Goal: Task Accomplishment & Management: Manage account settings

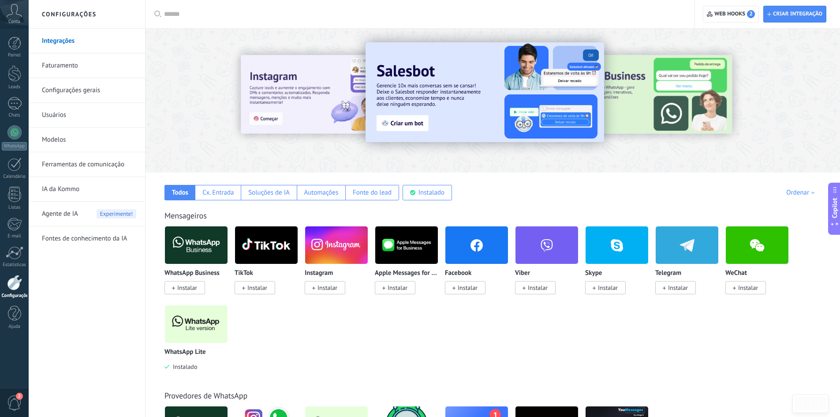
click at [12, 281] on div at bounding box center [14, 282] width 15 height 15
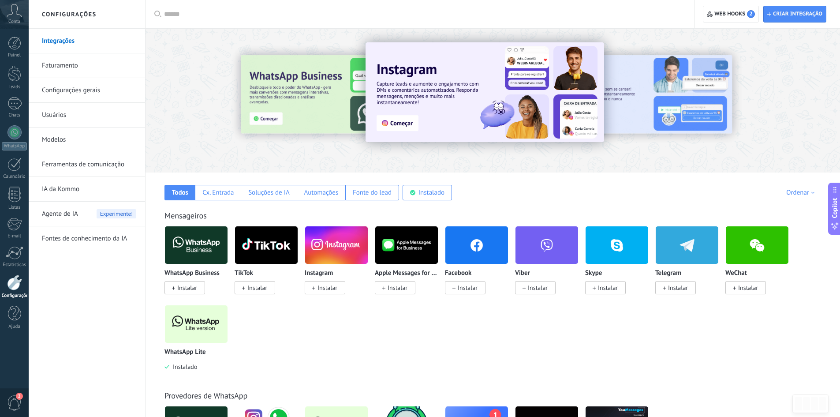
click at [60, 87] on link "Configurações gerais" at bounding box center [89, 90] width 94 height 25
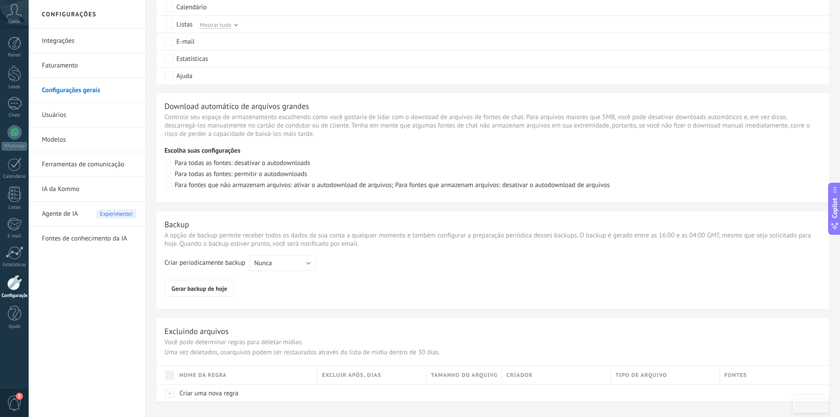
scroll to position [547, 0]
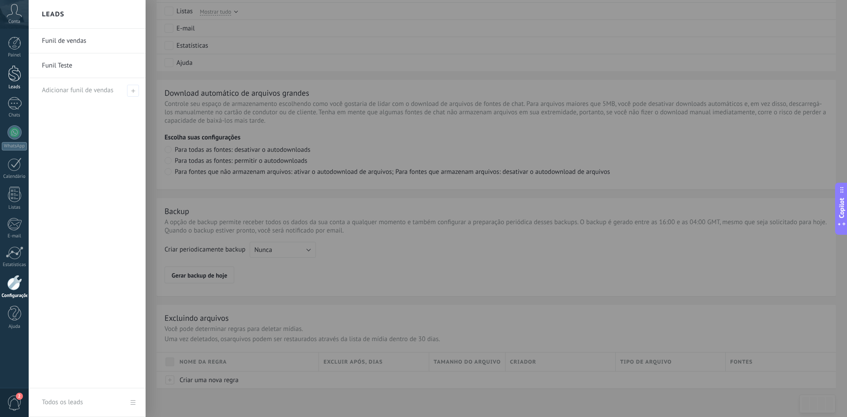
click at [16, 74] on div at bounding box center [14, 73] width 13 height 16
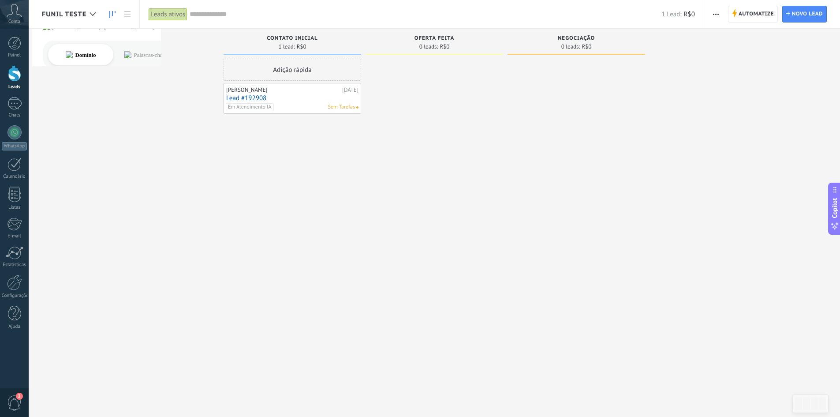
click at [84, 17] on span "Funil Teste" at bounding box center [64, 14] width 45 height 8
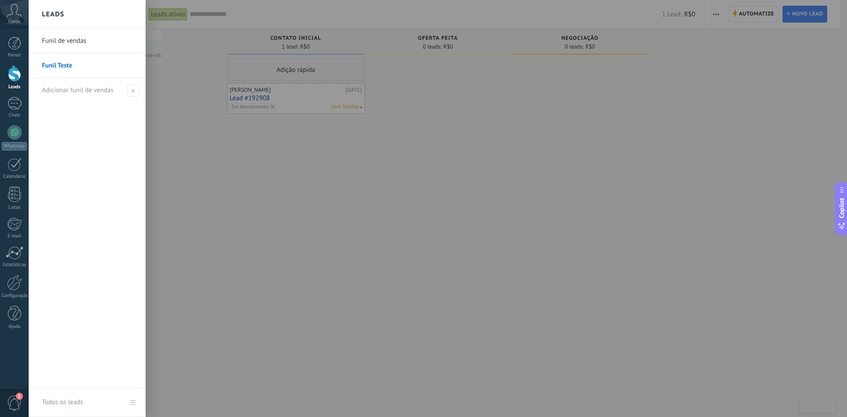
click at [186, 64] on div at bounding box center [452, 208] width 847 height 417
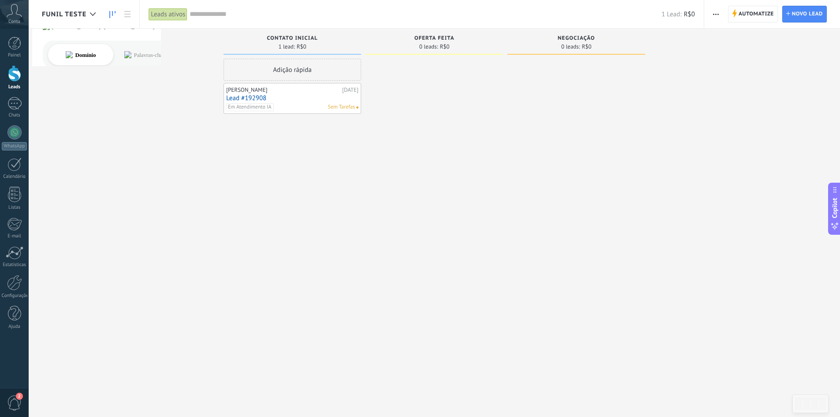
click at [79, 18] on span "Funil Teste" at bounding box center [64, 14] width 45 height 8
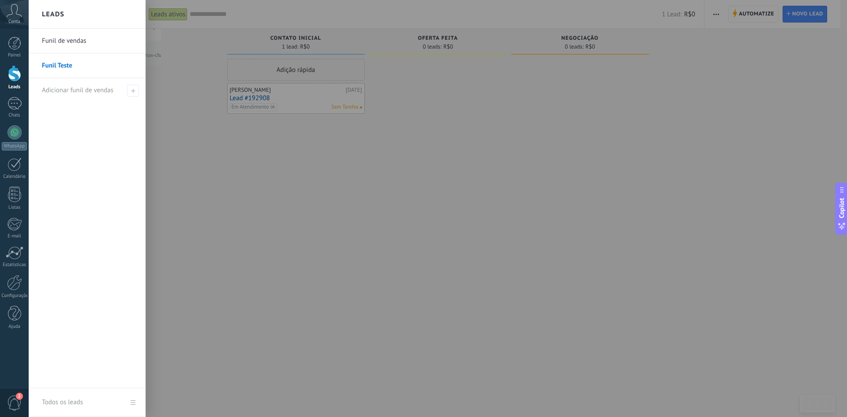
click at [156, 127] on div at bounding box center [452, 208] width 847 height 417
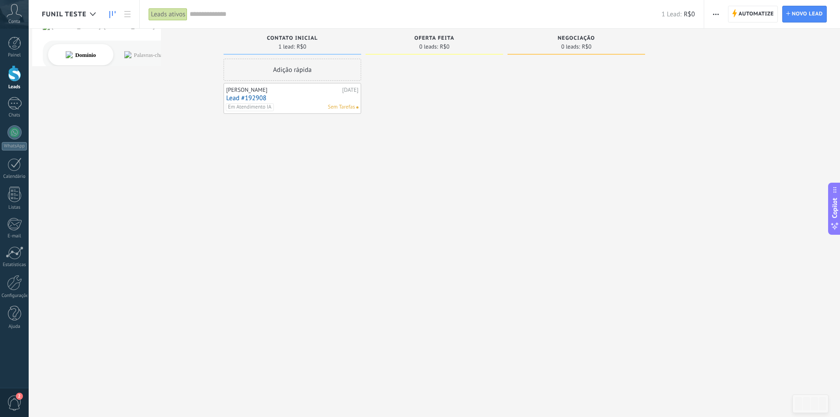
click at [720, 14] on button "button" at bounding box center [716, 14] width 13 height 17
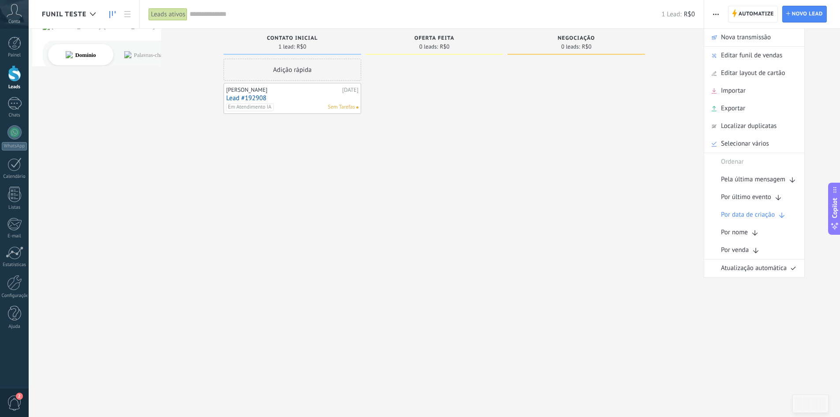
click at [680, 59] on div "Etapa de leads de entrada solicitações: 0 0 0 0 0 0 0 0 0 Contato inicial 1 lea…" at bounding box center [441, 195] width 799 height 332
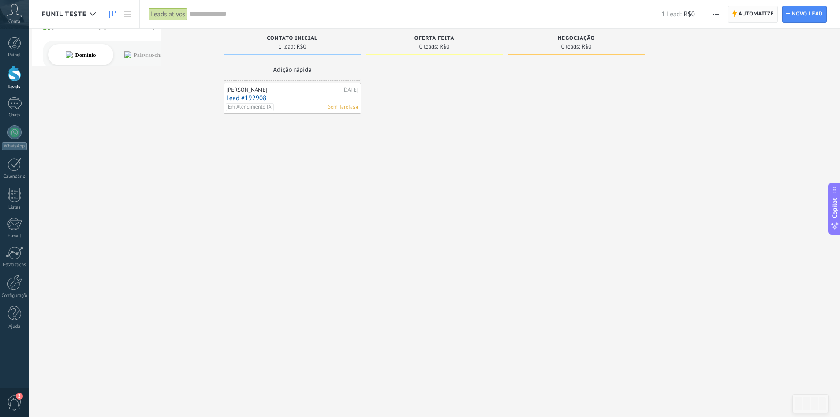
click at [745, 12] on span "Automatize" at bounding box center [756, 14] width 35 height 16
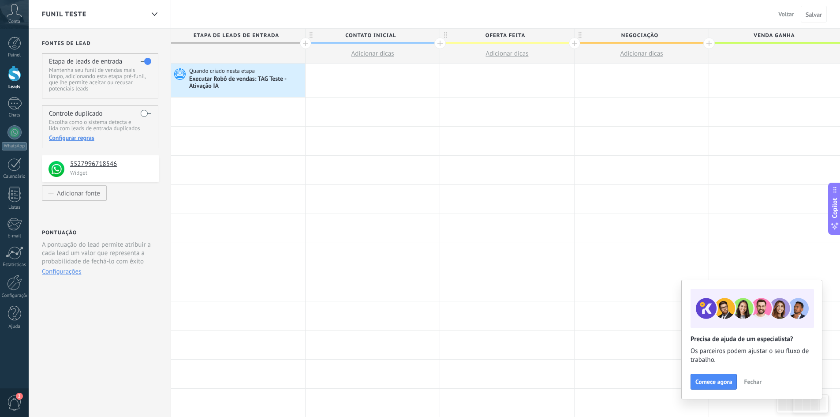
click at [48, 10] on span "Funil Teste" at bounding box center [64, 14] width 45 height 8
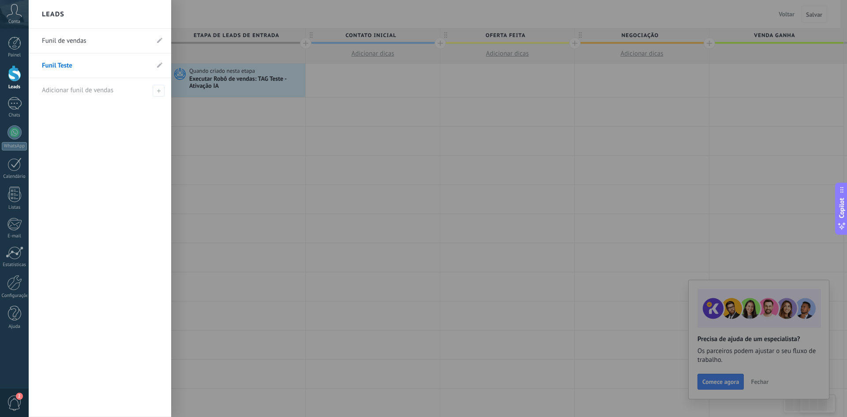
click at [48, 10] on h2 "Leads" at bounding box center [53, 14] width 23 height 28
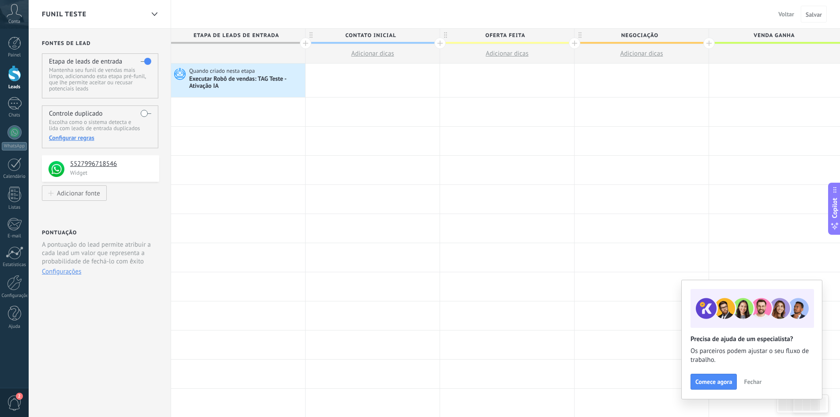
click at [48, 10] on span "Funil Teste" at bounding box center [64, 14] width 45 height 8
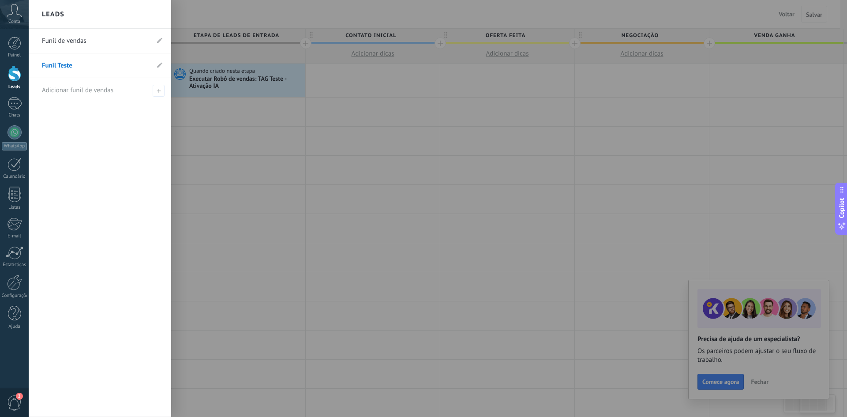
click at [48, 10] on h2 "Leads" at bounding box center [53, 14] width 23 height 28
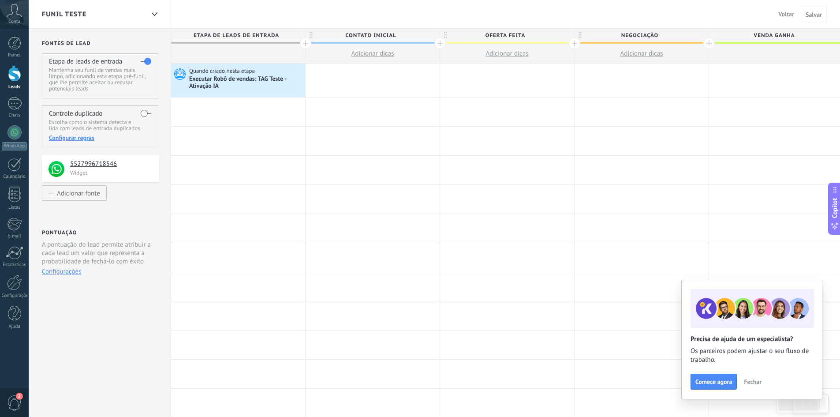
click at [48, 10] on span "Funil Teste" at bounding box center [64, 14] width 45 height 8
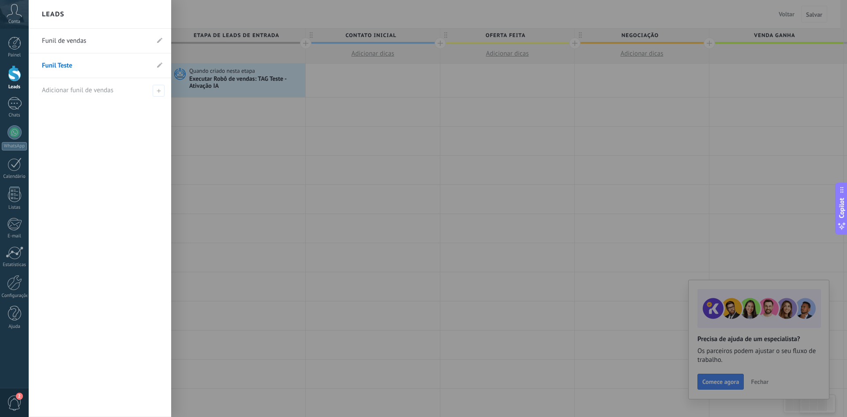
click at [219, 9] on div at bounding box center [452, 208] width 847 height 417
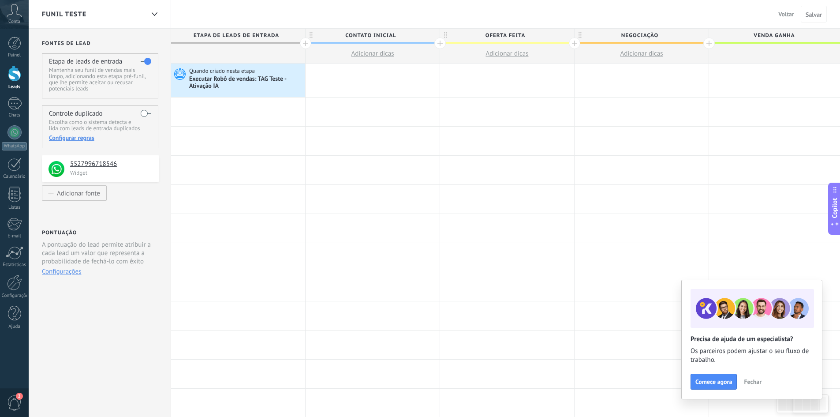
click at [223, 34] on span "Etapa de leads de entrada" at bounding box center [236, 36] width 130 height 14
click at [223, 34] on input "**********" at bounding box center [236, 35] width 117 height 13
click at [257, 34] on input "**********" at bounding box center [236, 35] width 117 height 13
click at [280, 34] on input "**********" at bounding box center [236, 35] width 117 height 13
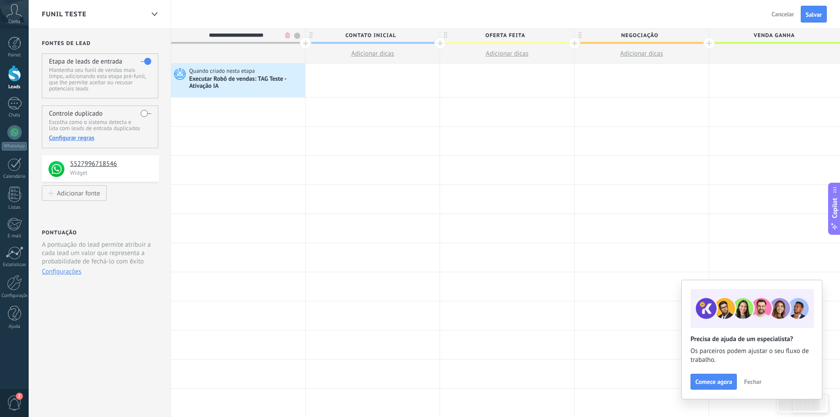
type input "**********"
click at [741, 13] on div "Funil Teste Voltar Cancelar Salvar" at bounding box center [435, 14] width 812 height 29
click at [749, 380] on span "Fechar" at bounding box center [753, 382] width 18 height 6
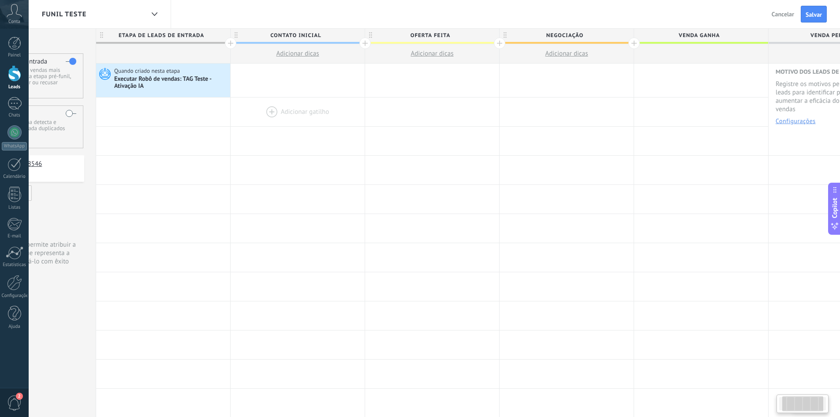
scroll to position [0, 138]
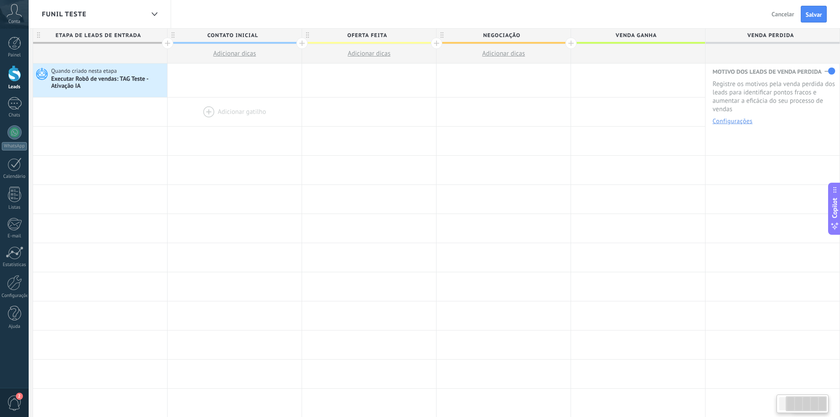
drag, startPoint x: 473, startPoint y: 119, endPoint x: 175, endPoint y: 113, distance: 298.3
click at [175, 113] on div "Adicionar gatilho Adicionar gatilho Adicionar gatilho Adicionar gatilho Adicion…" at bounding box center [436, 112] width 807 height 29
click at [757, 54] on div at bounding box center [773, 53] width 134 height 19
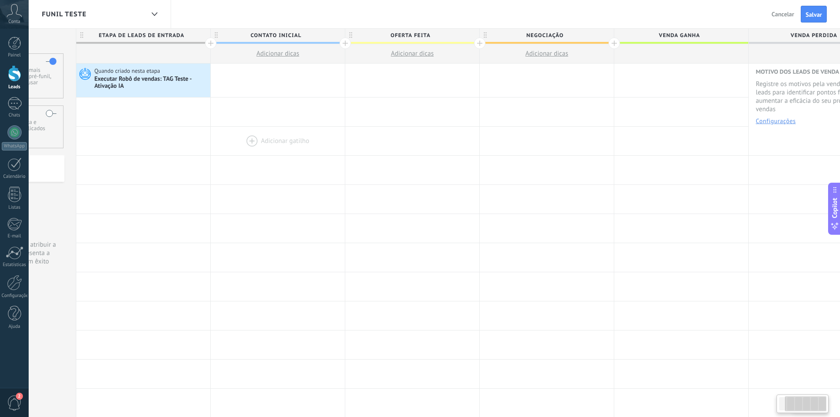
scroll to position [0, 0]
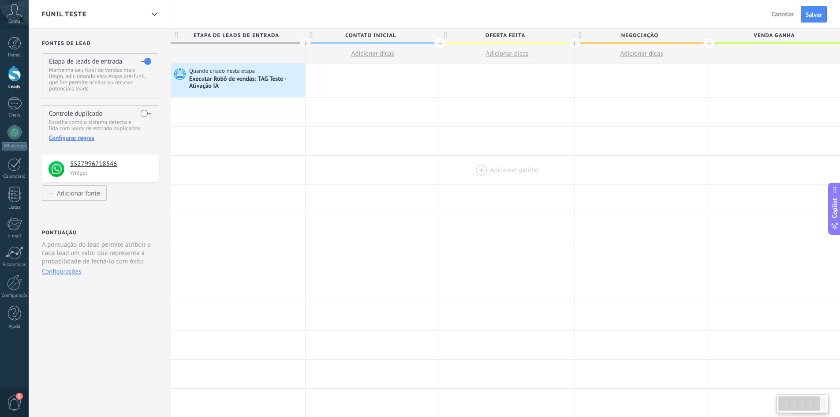
drag, startPoint x: 234, startPoint y: 148, endPoint x: 454, endPoint y: 157, distance: 220.8
click at [454, 157] on div "**********" at bounding box center [574, 372] width 807 height 616
click at [812, 13] on span "Salvar" at bounding box center [814, 14] width 16 height 6
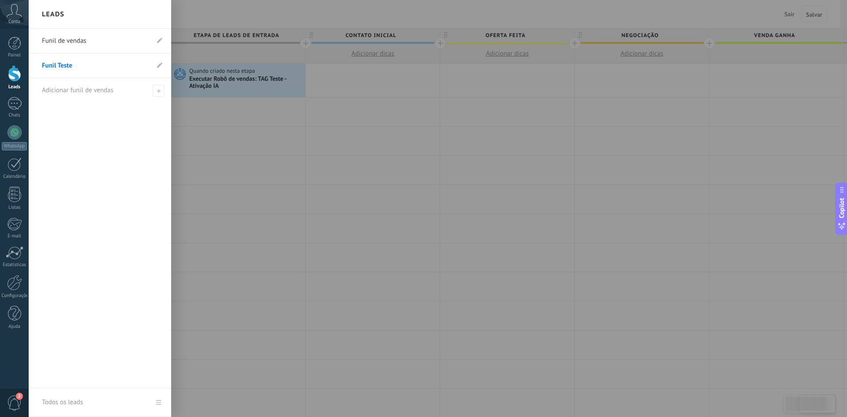
click at [17, 74] on div at bounding box center [14, 73] width 13 height 16
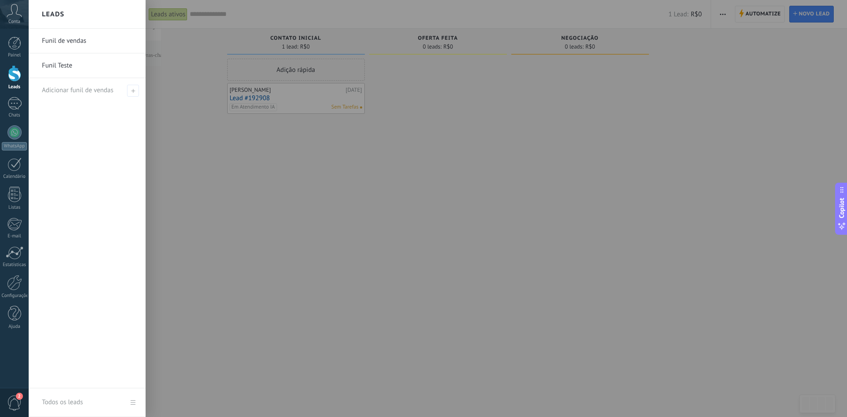
click at [57, 68] on link "Funil Teste" at bounding box center [89, 65] width 95 height 25
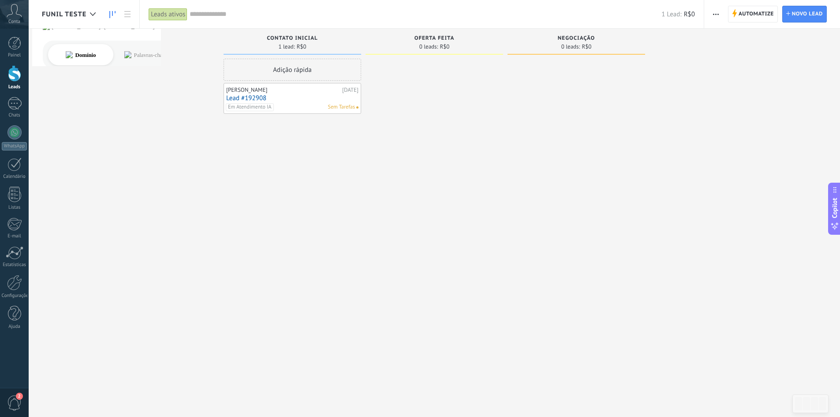
drag, startPoint x: 573, startPoint y: 118, endPoint x: 219, endPoint y: 137, distance: 354.8
click at [220, 138] on div "Etapa de leads de entrada solicitações: 0 0 0 0 0 0 0 0 0 Contato inicial 1 lea…" at bounding box center [441, 195] width 799 height 332
drag, startPoint x: 560, startPoint y: 40, endPoint x: 603, endPoint y: 52, distance: 44.5
click at [603, 52] on div "Negociação 0 leads: R$0" at bounding box center [577, 42] width 138 height 26
click at [587, 87] on div at bounding box center [577, 210] width 138 height 302
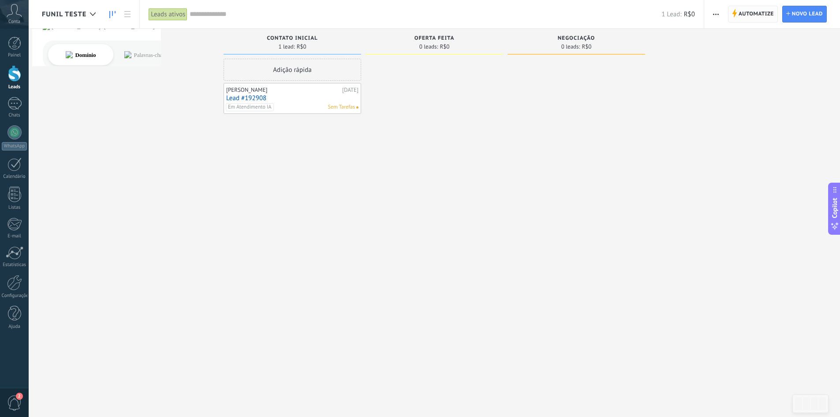
click at [735, 14] on use at bounding box center [735, 13] width 4 height 8
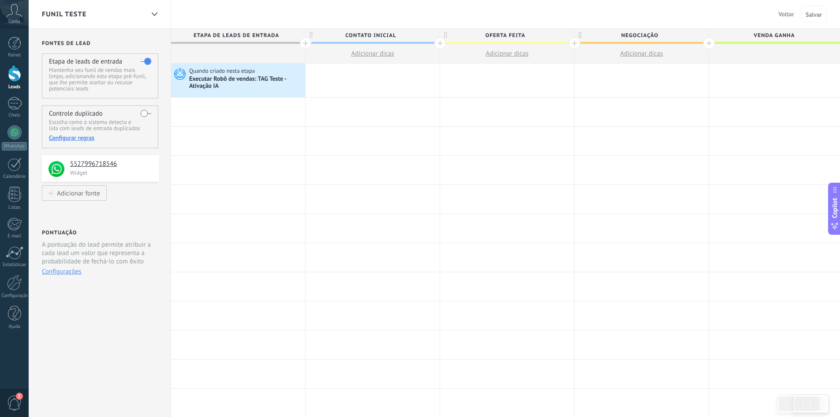
click at [785, 15] on span "Voltar" at bounding box center [787, 14] width 16 height 8
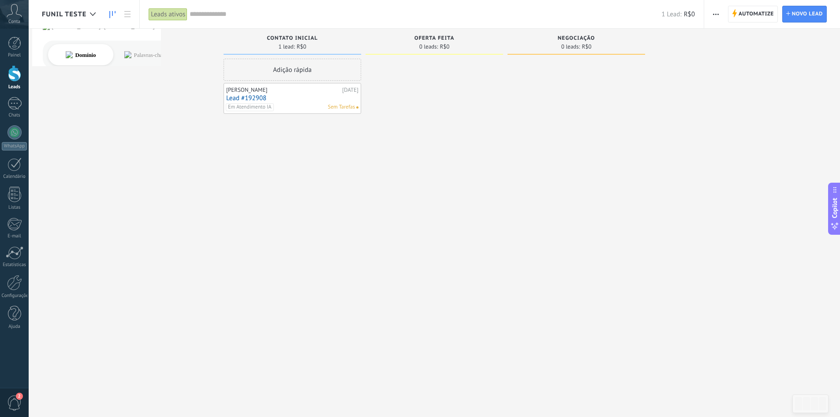
click at [717, 12] on span "button" at bounding box center [716, 14] width 6 height 17
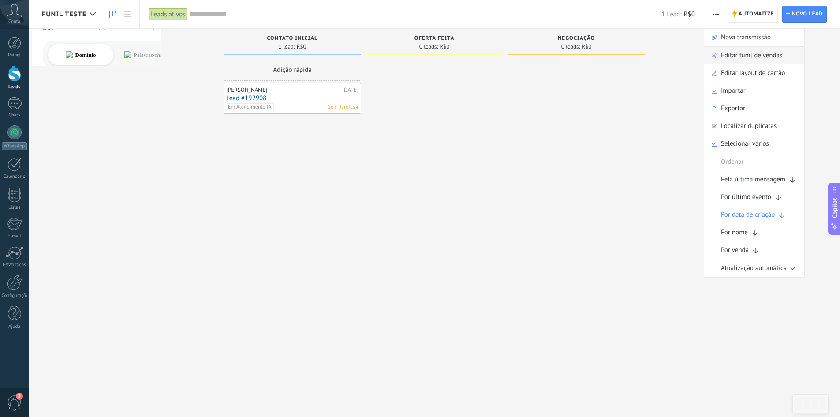
click at [725, 55] on span "Editar funil de vendas" at bounding box center [751, 56] width 61 height 18
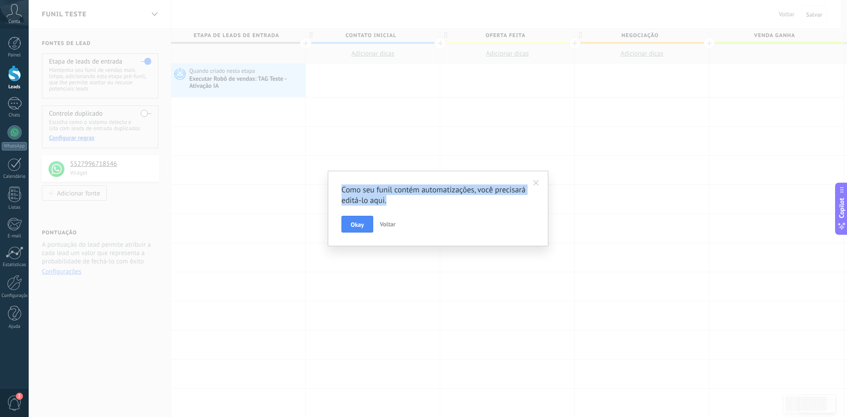
drag, startPoint x: 343, startPoint y: 190, endPoint x: 389, endPoint y: 201, distance: 47.2
click at [389, 201] on h2 "Como seu funil contém automatizações, você precisará editá-lo aqui." at bounding box center [433, 194] width 184 height 21
click at [380, 198] on h2 "Como seu funil contém automatizações, você precisará editá-lo aqui." at bounding box center [433, 194] width 184 height 21
click at [535, 184] on span at bounding box center [536, 183] width 6 height 6
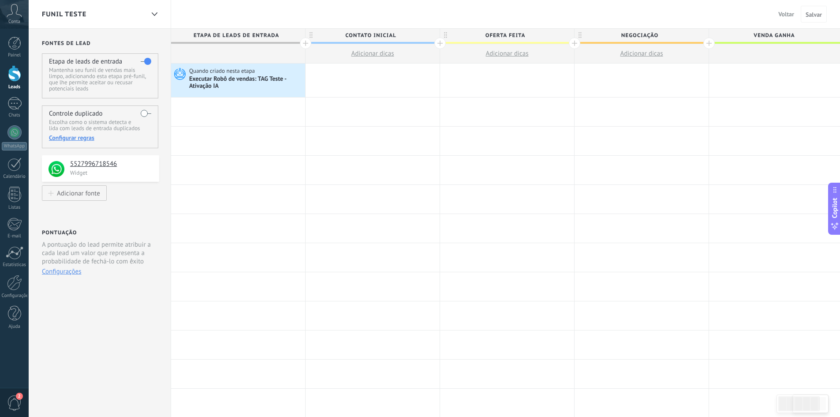
click at [784, 15] on span "Voltar" at bounding box center [787, 14] width 16 height 8
click at [778, 17] on button "Voltar" at bounding box center [786, 14] width 23 height 13
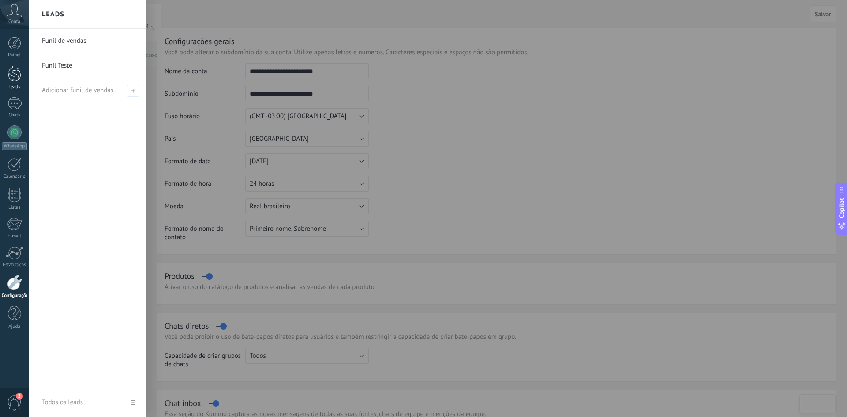
click at [13, 85] on div "Leads" at bounding box center [15, 87] width 26 height 6
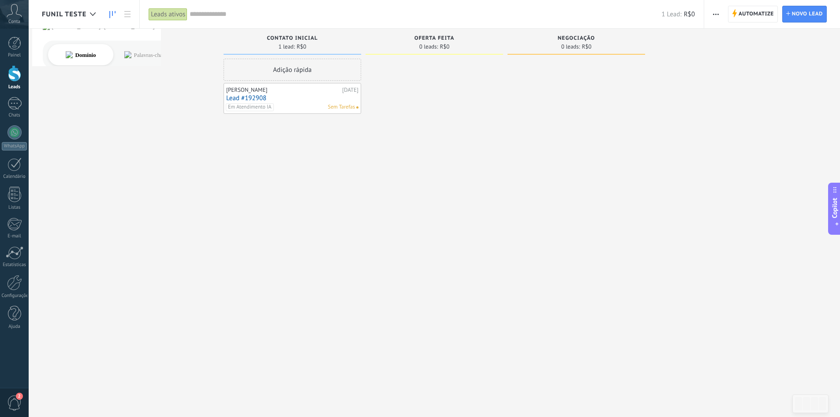
click at [718, 11] on span "button" at bounding box center [716, 14] width 6 height 17
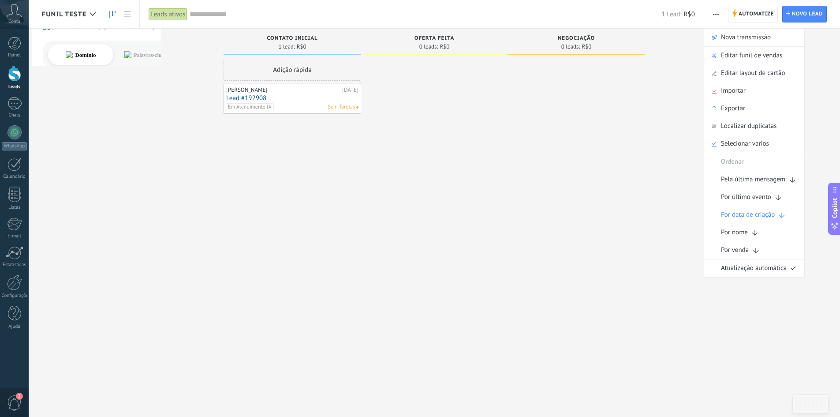
click at [668, 79] on div "Etapa de leads de entrada solicitações: 0 0 0 0 0 0 0 0 0 Contato inicial 1 lea…" at bounding box center [441, 195] width 799 height 332
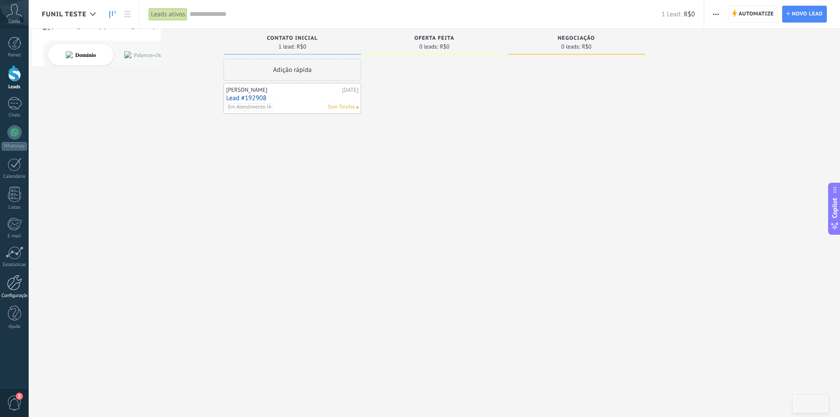
click at [16, 280] on div at bounding box center [14, 282] width 15 height 15
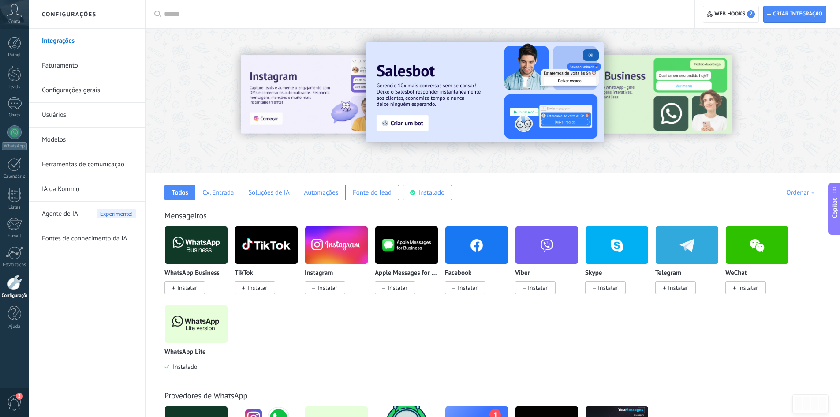
click at [177, 11] on input "text" at bounding box center [423, 14] width 518 height 9
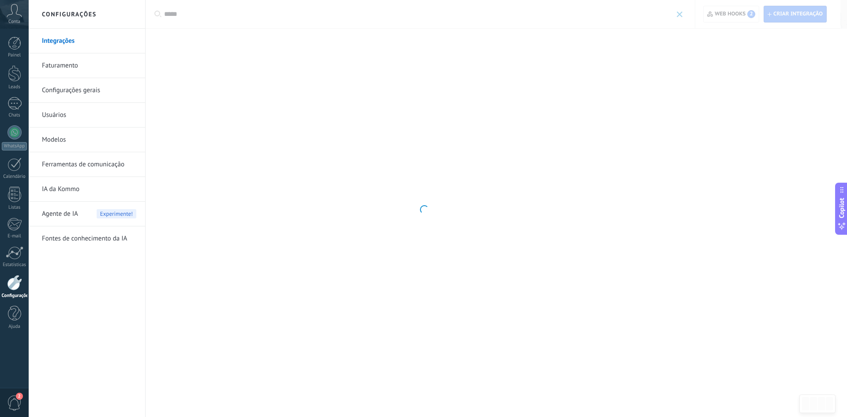
type input "*****"
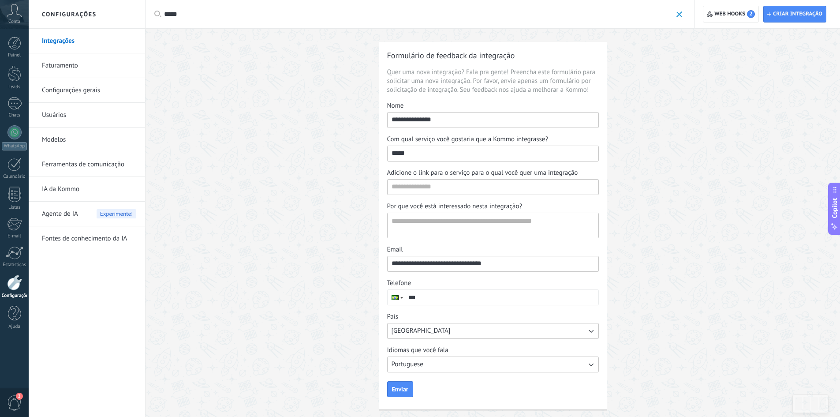
click at [677, 12] on span at bounding box center [680, 14] width 6 height 6
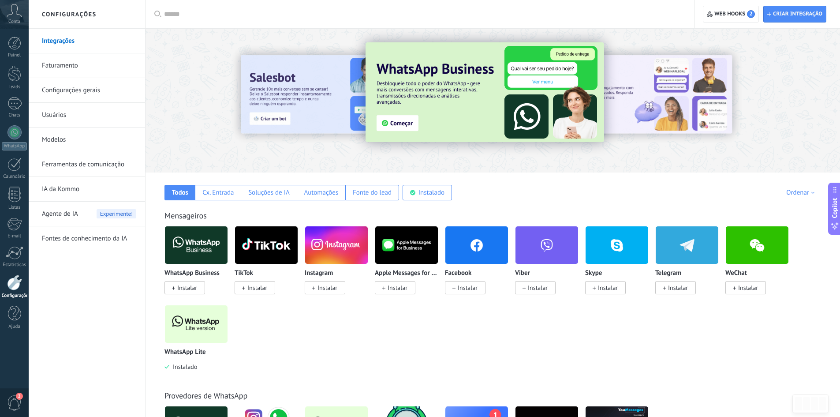
click at [52, 113] on link "Usuários" at bounding box center [89, 115] width 94 height 25
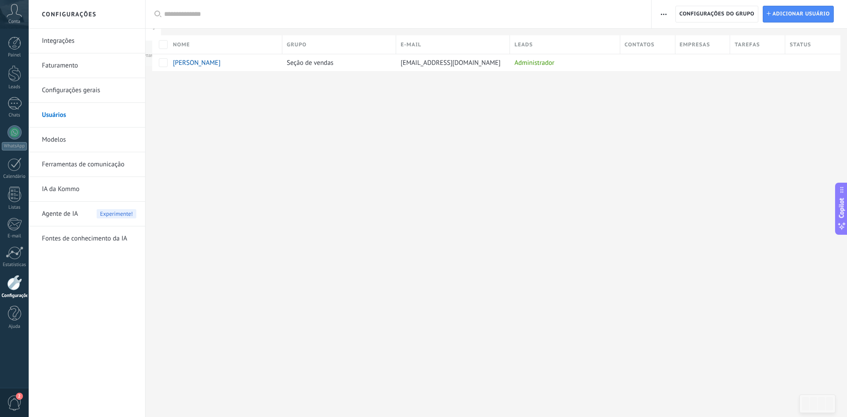
click at [60, 240] on link "Fontes de conhecimento da IA" at bounding box center [89, 238] width 94 height 25
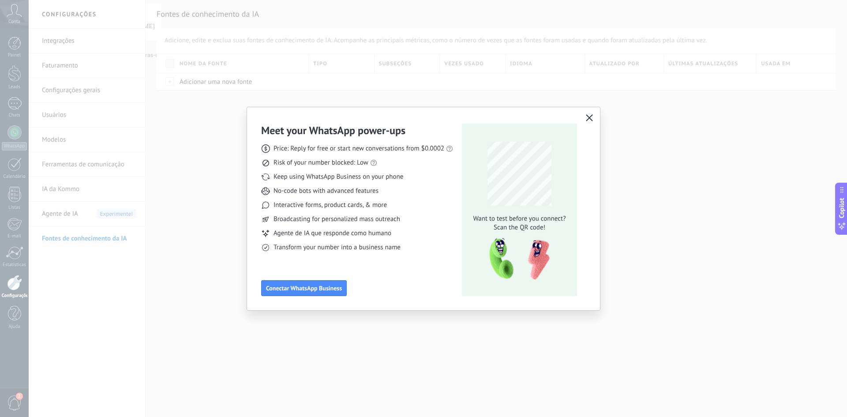
click at [589, 117] on icon "button" at bounding box center [589, 117] width 7 height 7
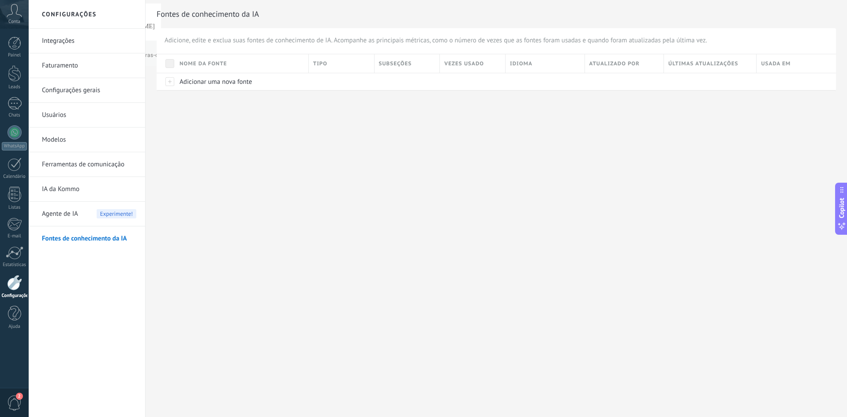
click at [66, 134] on link "Modelos" at bounding box center [89, 140] width 94 height 25
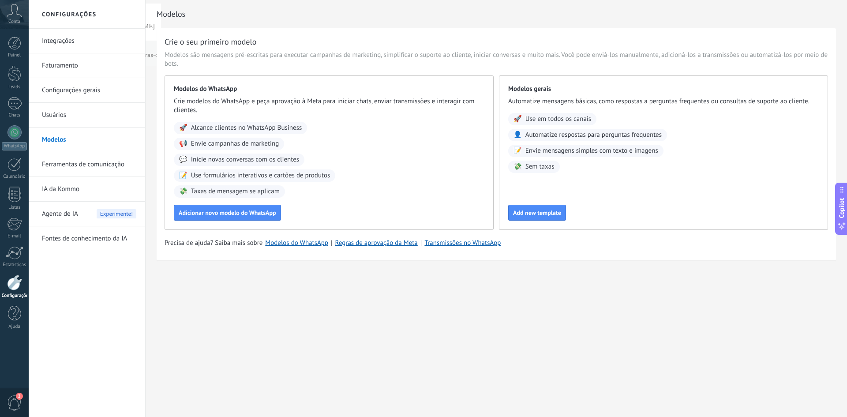
click at [89, 165] on link "Ferramentas de comunicação" at bounding box center [89, 164] width 94 height 25
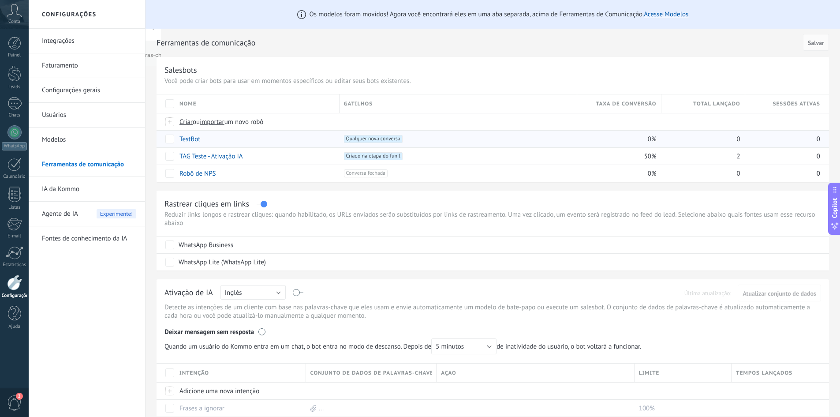
click at [232, 139] on div "TestBot" at bounding box center [255, 139] width 160 height 17
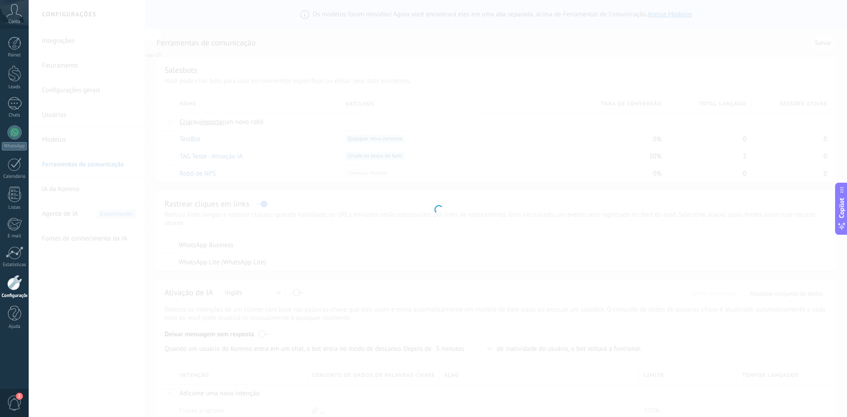
type input "*******"
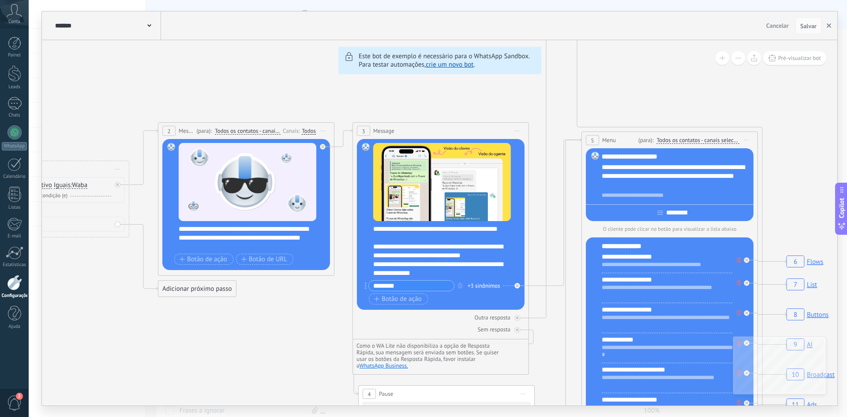
click at [828, 26] on use "button" at bounding box center [829, 25] width 4 height 4
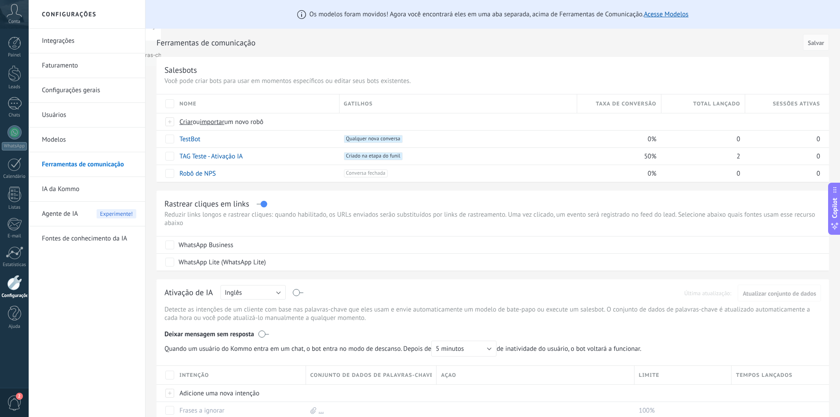
click at [54, 91] on link "Configurações gerais" at bounding box center [89, 90] width 94 height 25
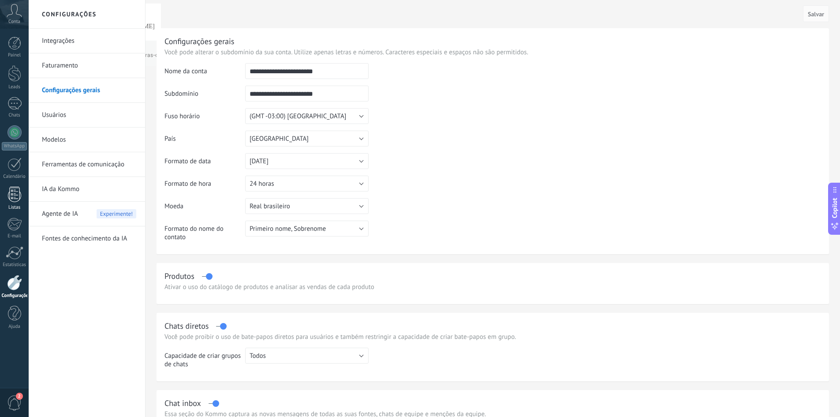
click at [14, 198] on div at bounding box center [14, 194] width 13 height 15
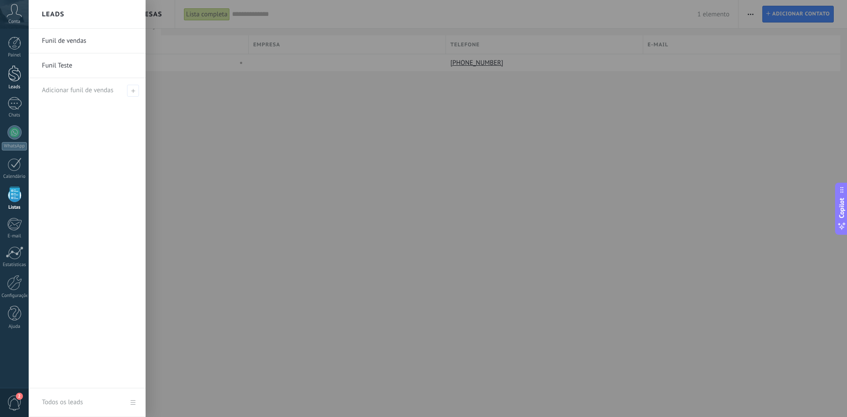
click at [12, 72] on div at bounding box center [14, 73] width 13 height 16
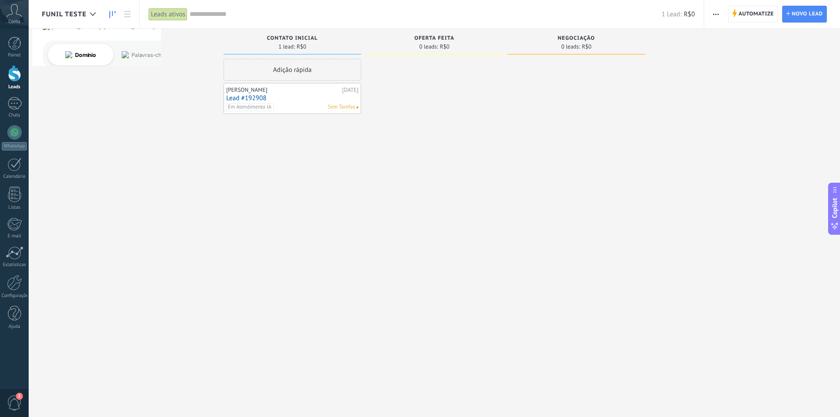
click at [716, 14] on use "button" at bounding box center [716, 14] width 6 height 1
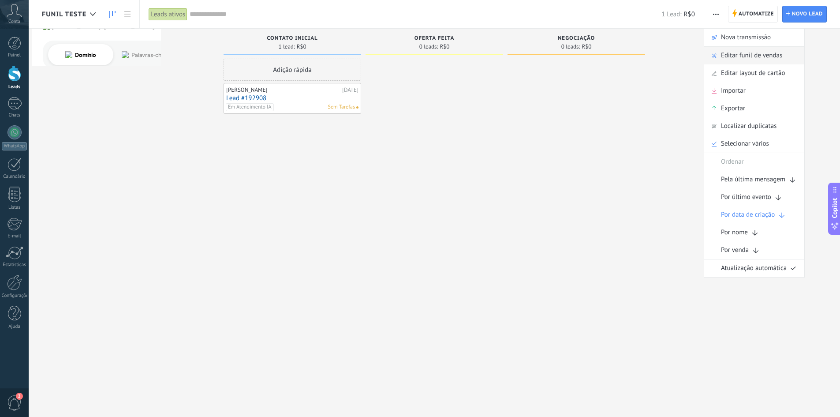
click at [745, 59] on span "Editar funil de vendas" at bounding box center [751, 56] width 61 height 18
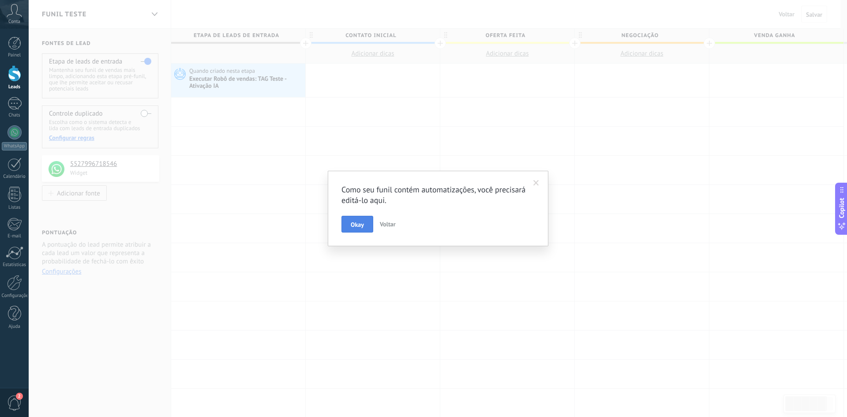
click at [371, 227] on button "Okay" at bounding box center [357, 224] width 32 height 17
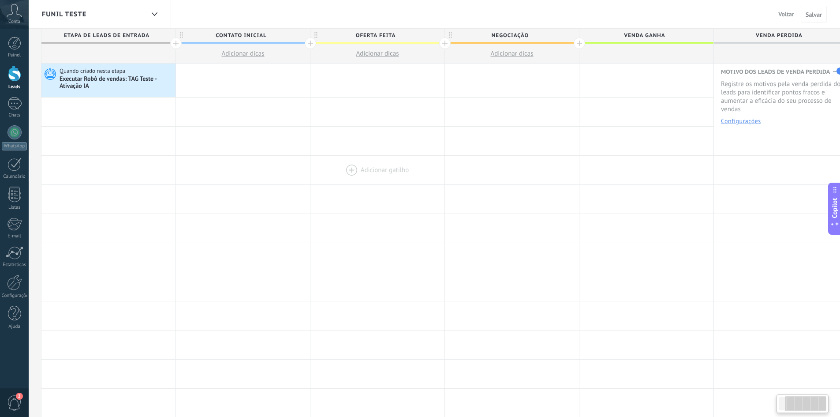
drag, startPoint x: 492, startPoint y: 162, endPoint x: 354, endPoint y: 174, distance: 138.1
click at [354, 174] on div at bounding box center [378, 170] width 134 height 29
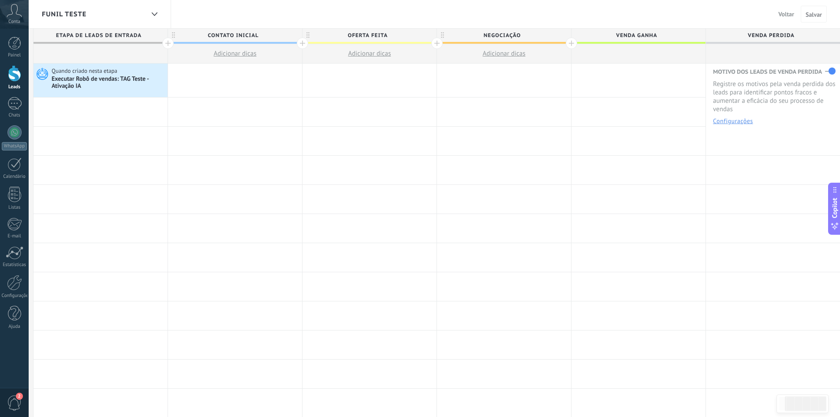
click at [368, 35] on span "Oferta feita" at bounding box center [368, 36] width 130 height 14
click at [368, 35] on input "**********" at bounding box center [367, 35] width 117 height 13
type input "**********"
click at [407, 123] on div at bounding box center [370, 112] width 134 height 29
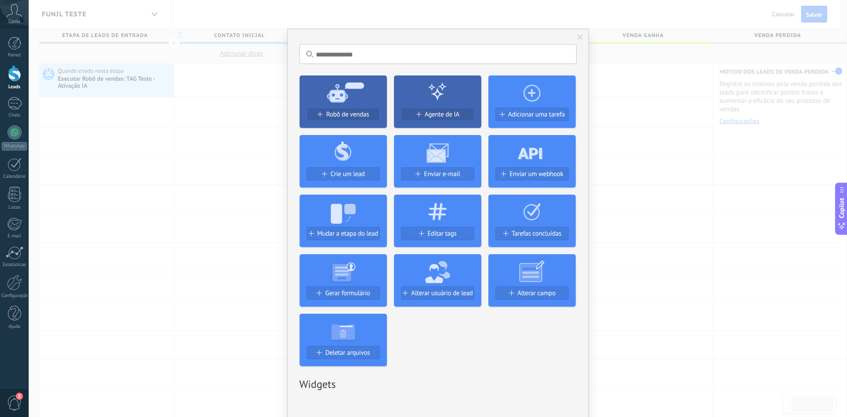
click at [578, 39] on span at bounding box center [581, 37] width 6 height 6
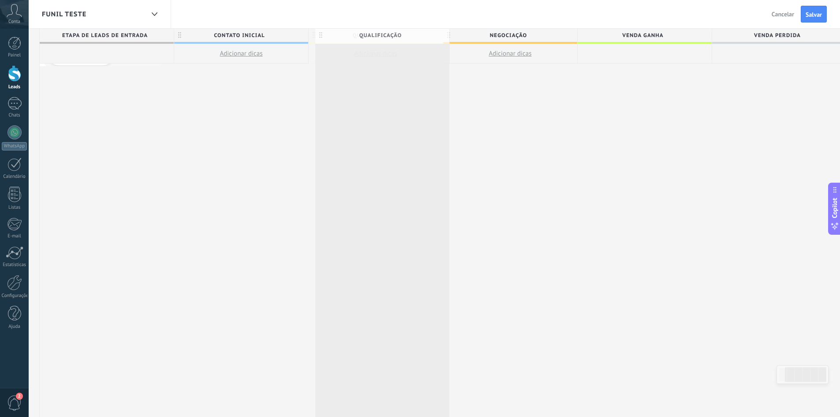
scroll to position [0, 131]
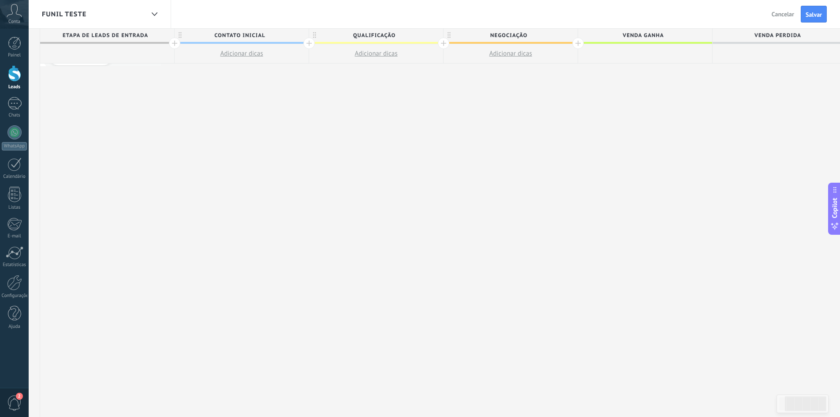
click at [260, 13] on div "Funil Teste Voltar Cancelar Salvar" at bounding box center [435, 14] width 812 height 29
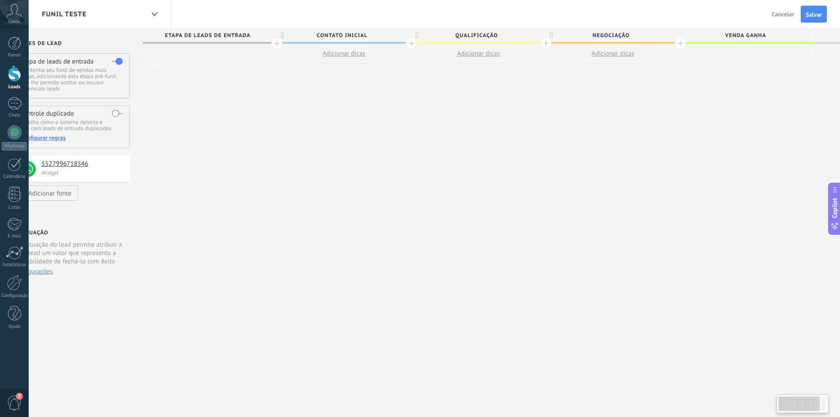
scroll to position [0, 0]
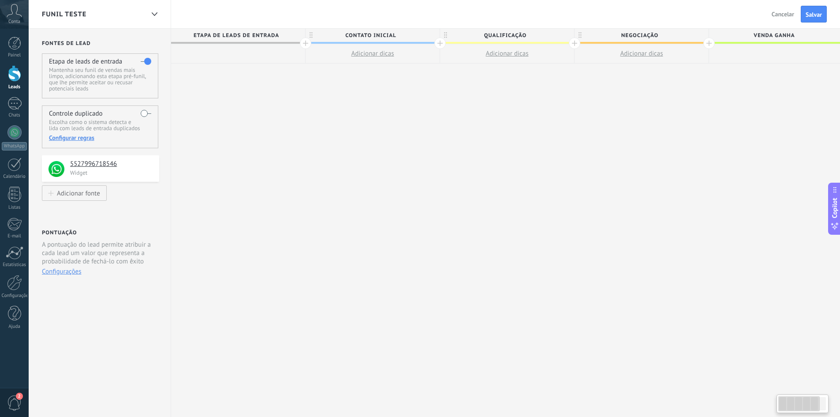
drag, startPoint x: 240, startPoint y: 189, endPoint x: 540, endPoint y: 192, distance: 300.0
click at [540, 192] on div "**********" at bounding box center [574, 223] width 807 height 389
click at [233, 92] on div "**********" at bounding box center [574, 223] width 807 height 389
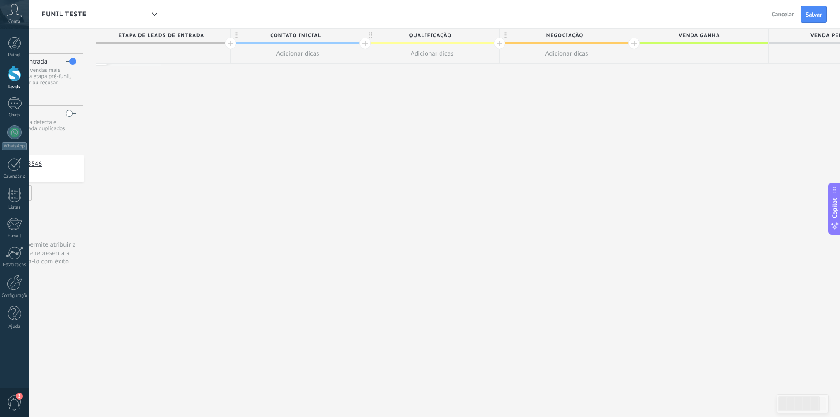
drag, startPoint x: 549, startPoint y: 94, endPoint x: 461, endPoint y: 92, distance: 88.7
click at [461, 92] on div "**********" at bounding box center [499, 223] width 807 height 389
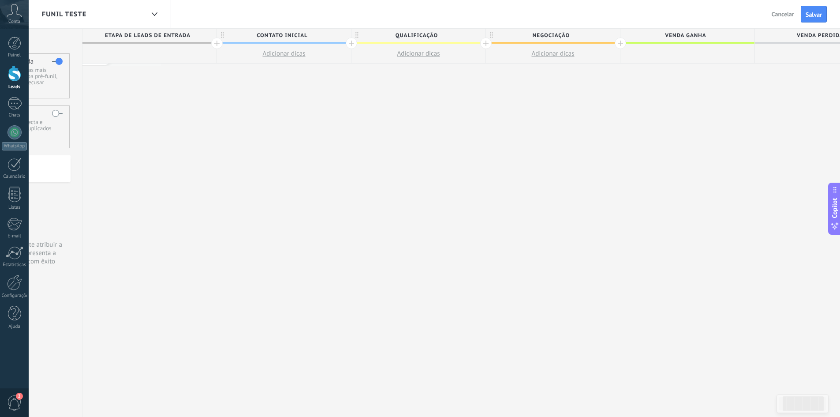
click at [777, 12] on span "Cancelar" at bounding box center [783, 14] width 23 height 8
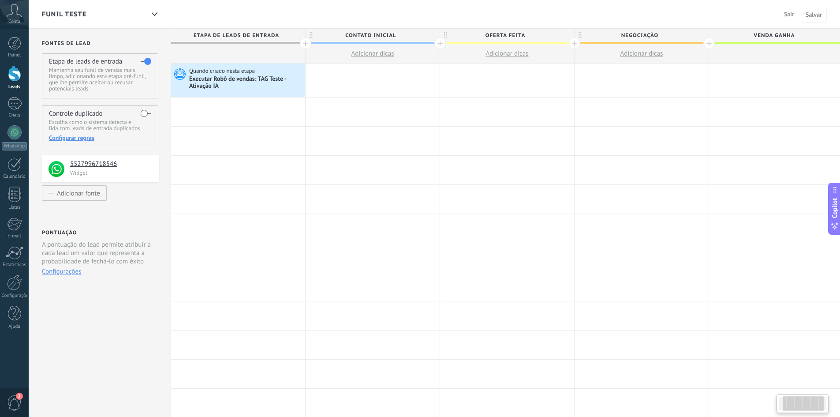
scroll to position [0, 89]
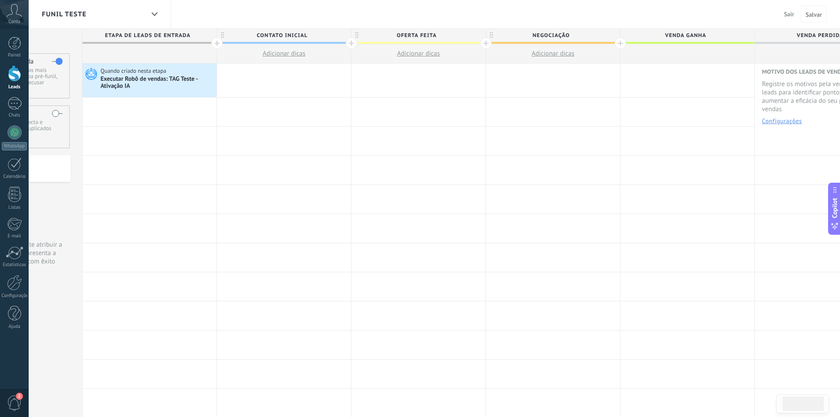
click at [404, 34] on span "Oferta feita" at bounding box center [417, 36] width 130 height 14
click at [404, 34] on input "**********" at bounding box center [416, 35] width 117 height 13
type input "**********"
click at [409, 14] on div "Funil Teste Sair Cancelar Salvar" at bounding box center [435, 14] width 812 height 29
click at [806, 18] on span "Salvar" at bounding box center [814, 14] width 16 height 6
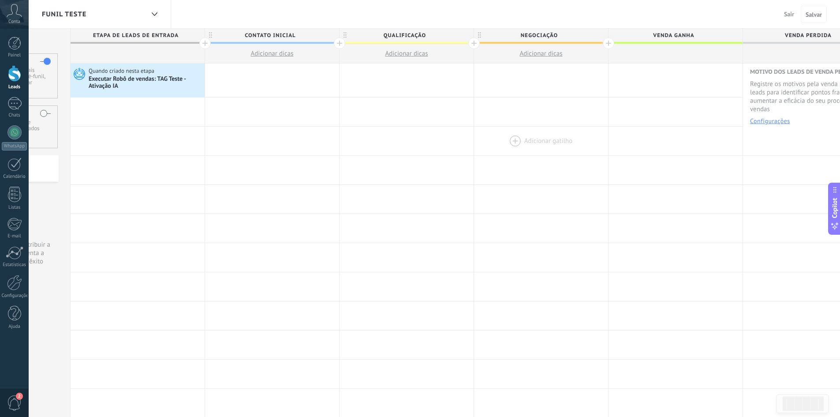
scroll to position [0, 138]
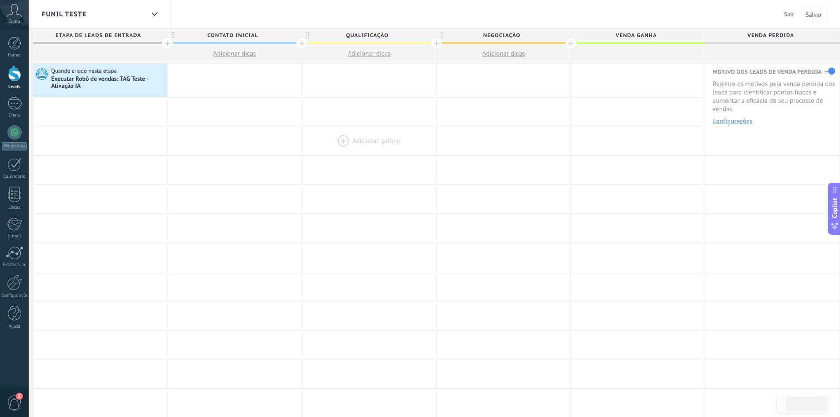
drag, startPoint x: 562, startPoint y: 134, endPoint x: 417, endPoint y: 136, distance: 144.7
click at [418, 136] on div "Adicionar gatilho Adicionar gatilho Adicionar gatilho Adicionar gatilho Adicion…" at bounding box center [436, 141] width 807 height 29
click at [498, 36] on span "Negociação" at bounding box center [502, 36] width 130 height 14
click at [498, 36] on input "**********" at bounding box center [501, 35] width 117 height 13
type input "**********"
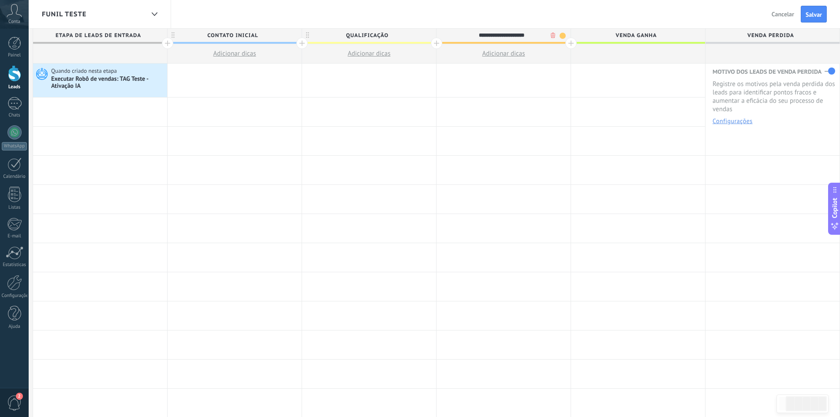
click at [649, 38] on span "Venda ganha" at bounding box center [636, 36] width 130 height 14
click at [649, 38] on input "**********" at bounding box center [636, 35] width 117 height 13
type input "********"
click at [615, 114] on div at bounding box center [638, 112] width 134 height 29
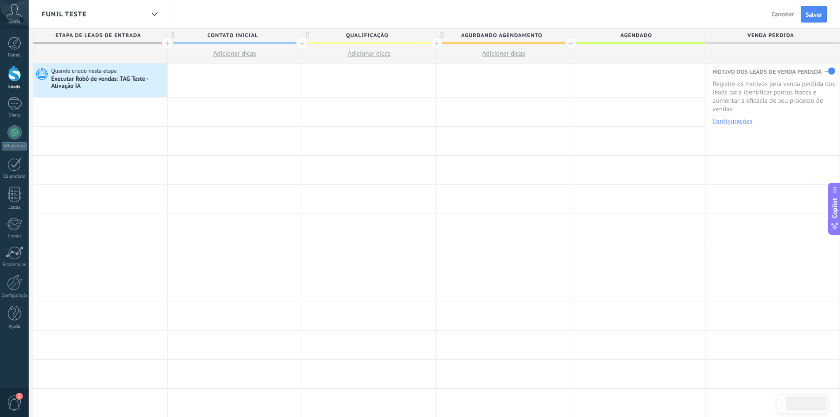
click at [632, 34] on span "AGENDADO" at bounding box center [636, 36] width 130 height 14
click at [632, 34] on input "********" at bounding box center [636, 35] width 117 height 13
click at [632, 122] on div at bounding box center [638, 112] width 134 height 29
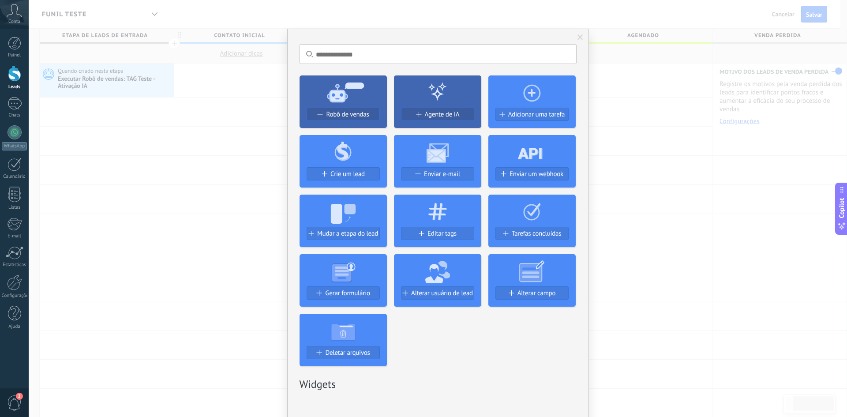
click at [578, 35] on span at bounding box center [581, 37] width 6 height 6
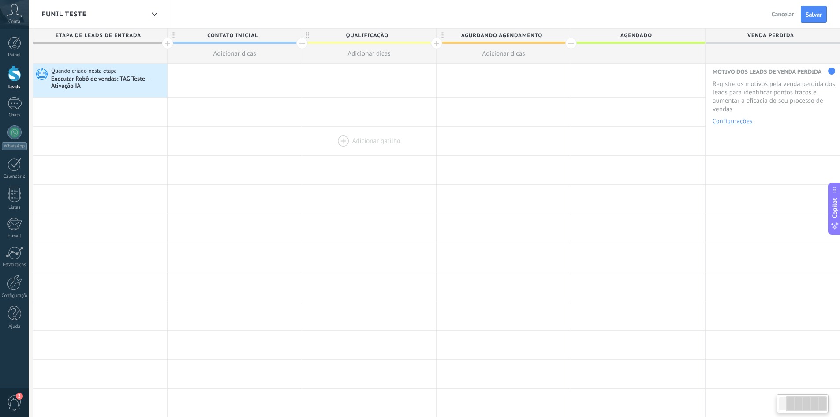
drag, startPoint x: 497, startPoint y: 161, endPoint x: 404, endPoint y: 142, distance: 95.5
click at [393, 156] on div "Adicionar gatilho Adicionar gatilho Adicionar gatilho Adicionar gatilho Adicion…" at bounding box center [436, 170] width 807 height 29
click at [820, 17] on span "Salvar" at bounding box center [814, 14] width 16 height 6
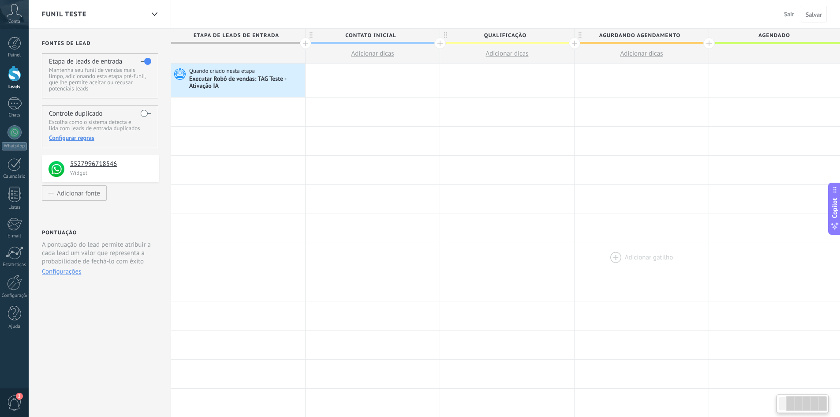
scroll to position [0, 138]
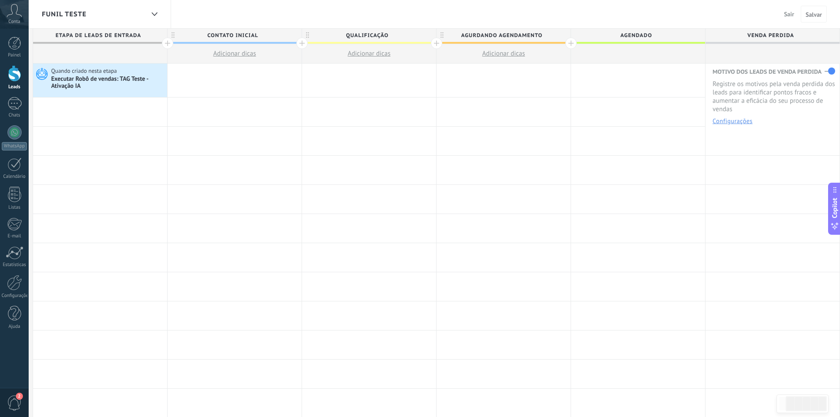
click at [357, 36] on span "QUALIFICAÇÃO" at bounding box center [367, 36] width 130 height 14
click at [357, 36] on input "**********" at bounding box center [367, 35] width 117 height 13
click at [791, 14] on span "Sair" at bounding box center [789, 14] width 10 height 8
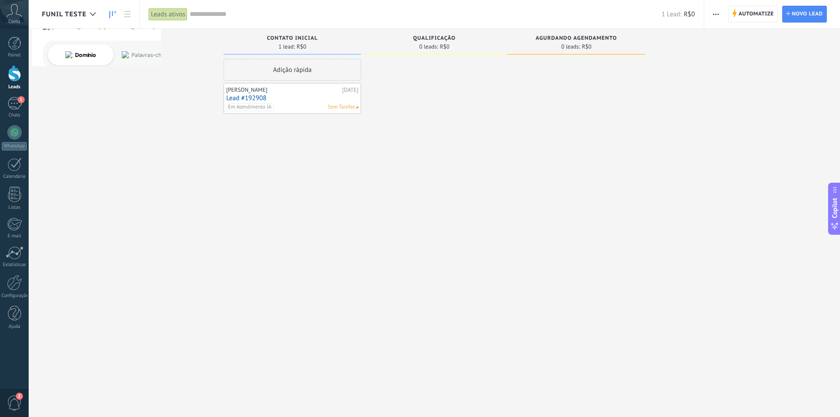
click at [719, 14] on use "button" at bounding box center [716, 14] width 6 height 1
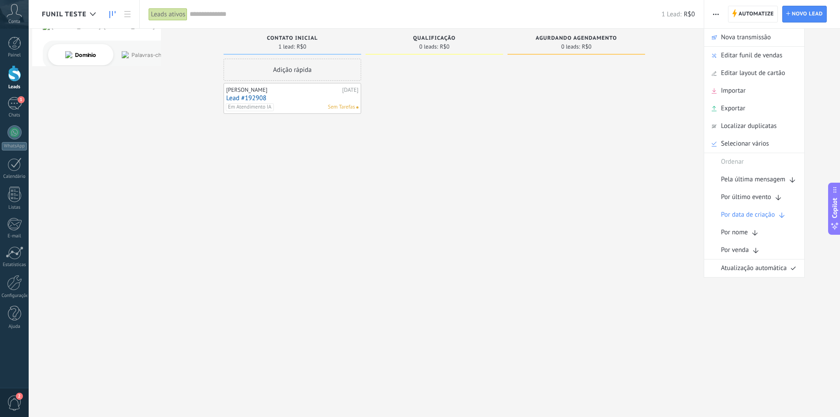
click at [621, 117] on div at bounding box center [577, 210] width 138 height 302
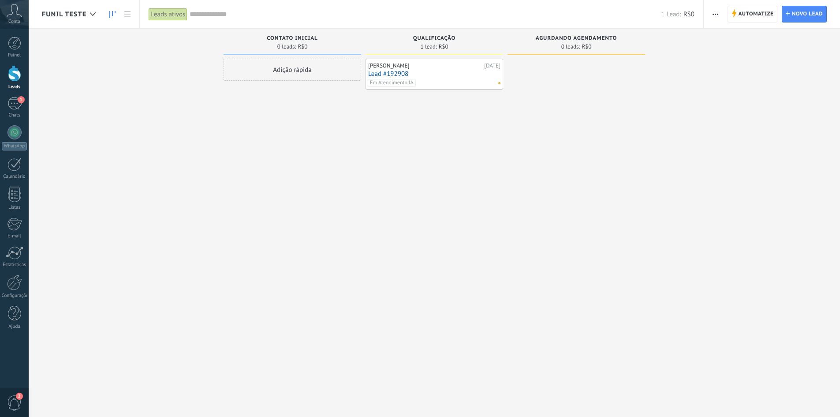
click at [404, 119] on div "Etapa de leads de entrada solicitações: 0 0 0 0 0 0 0 0 0 Contato inicial 0 lea…" at bounding box center [441, 195] width 799 height 332
click at [544, 144] on div at bounding box center [577, 210] width 138 height 302
click at [713, 16] on span "button" at bounding box center [716, 14] width 6 height 17
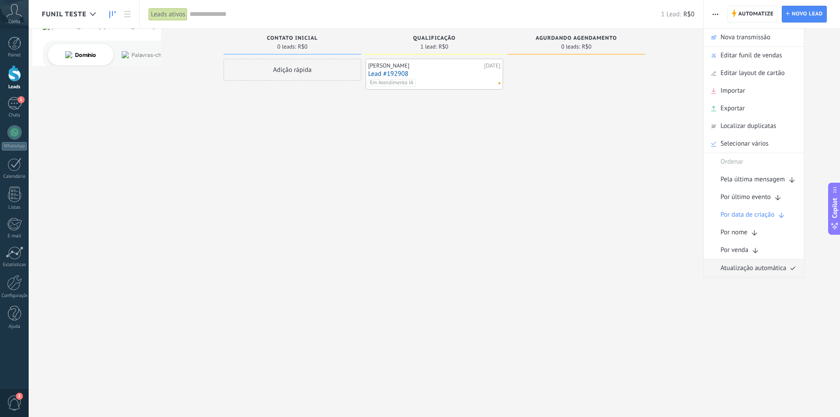
click at [756, 262] on span "Atualização automática" at bounding box center [754, 268] width 66 height 18
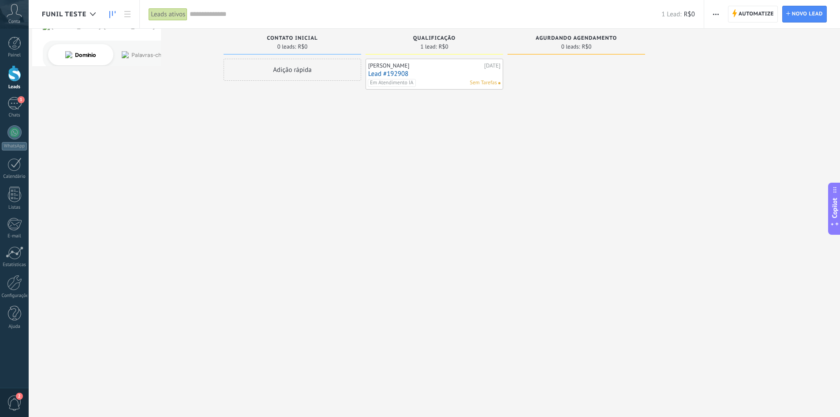
click at [715, 14] on icon "button" at bounding box center [716, 14] width 6 height 1
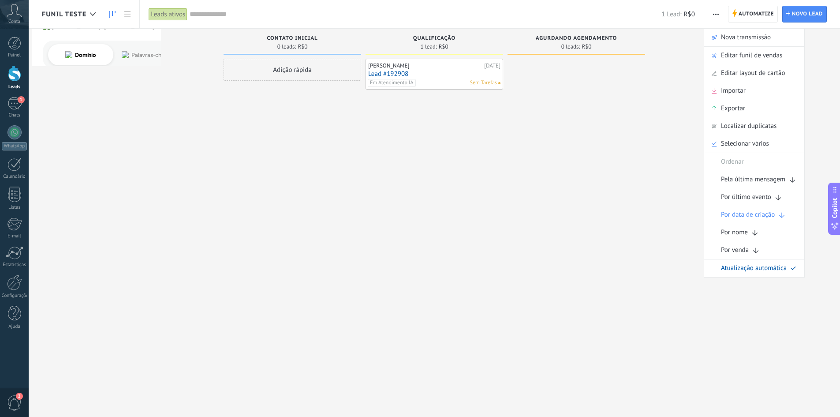
click at [491, 233] on div "Gabriel 10/09/2025 Lead #192908 Em Atendimento IA Sem Tarefas" at bounding box center [435, 210] width 138 height 302
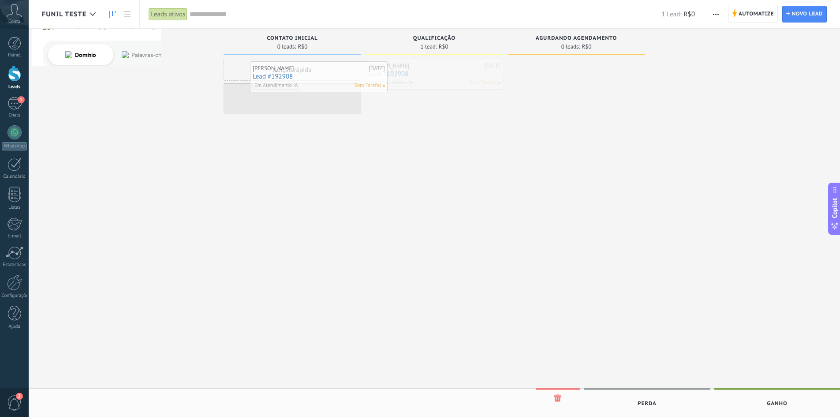
drag, startPoint x: 448, startPoint y: 69, endPoint x: 331, endPoint y: 71, distance: 116.9
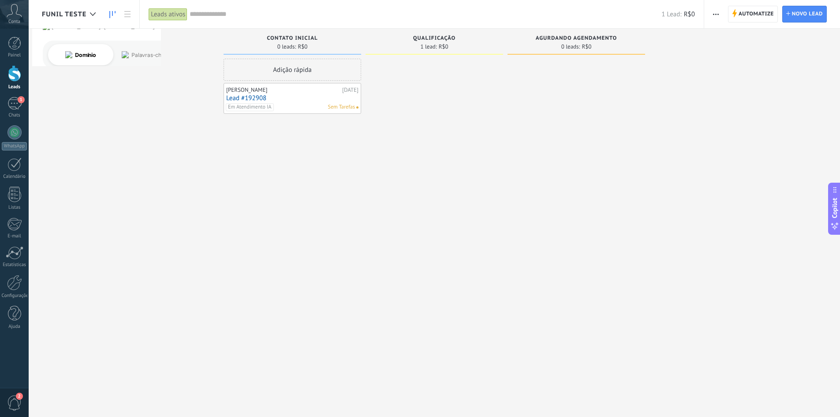
click at [356, 188] on div "Adição rápida Gabriel 10/09/2025 Lead #192908 Em Atendimento IA Sem Tarefas" at bounding box center [293, 210] width 138 height 302
click at [82, 10] on span "Funil Teste" at bounding box center [64, 14] width 45 height 8
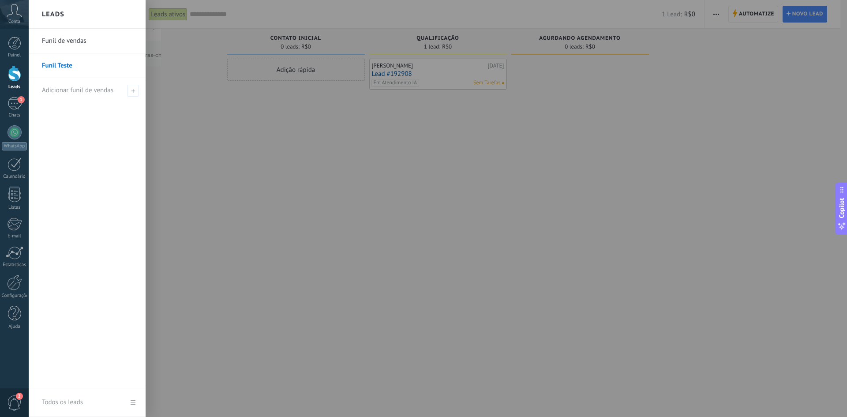
click at [71, 14] on div "Leads" at bounding box center [87, 14] width 117 height 29
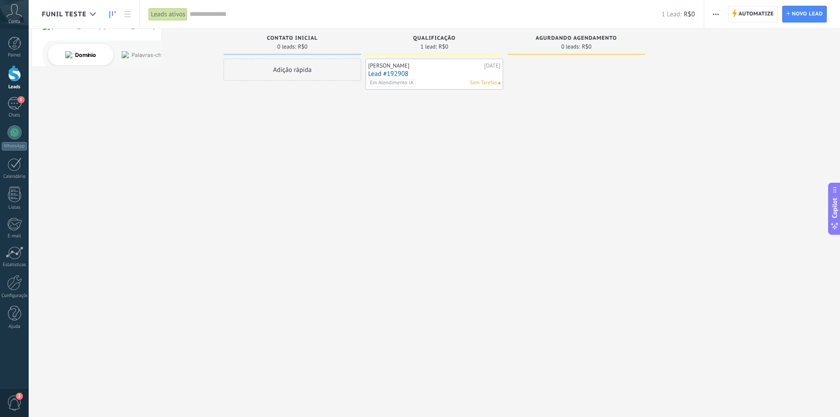
click at [71, 14] on span "Funil Teste" at bounding box center [64, 14] width 45 height 8
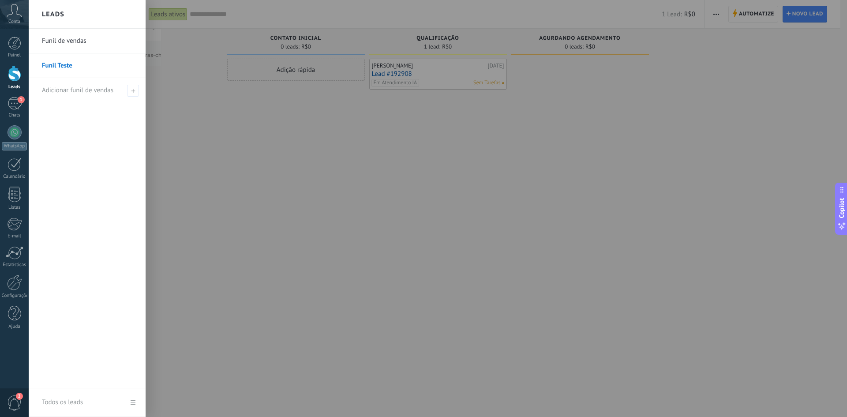
click at [73, 45] on link "Funil de vendas" at bounding box center [89, 41] width 95 height 25
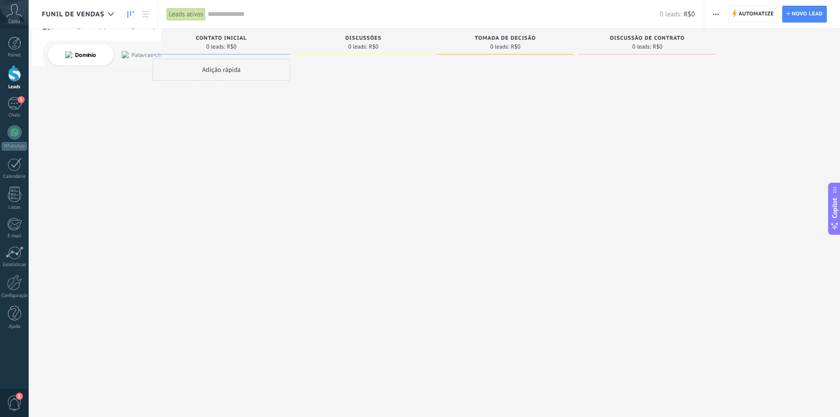
click at [710, 12] on button "button" at bounding box center [716, 14] width 13 height 17
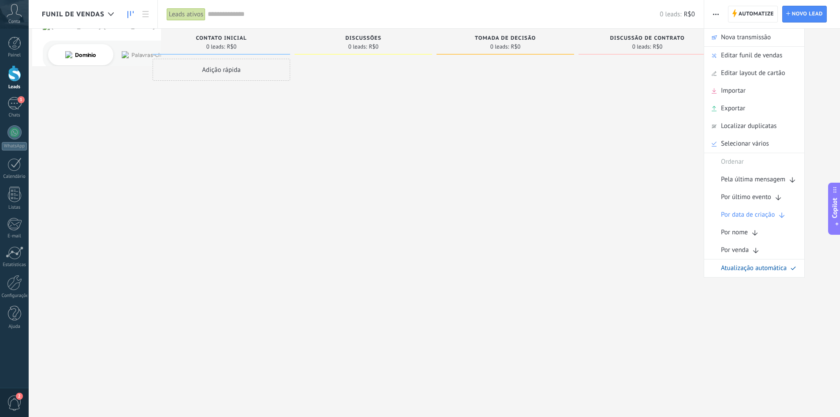
click at [562, 194] on div at bounding box center [506, 210] width 138 height 302
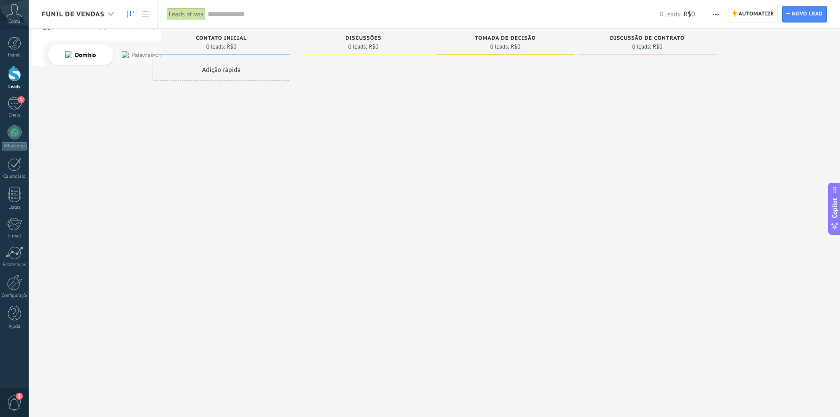
click at [108, 16] on div at bounding box center [111, 14] width 15 height 17
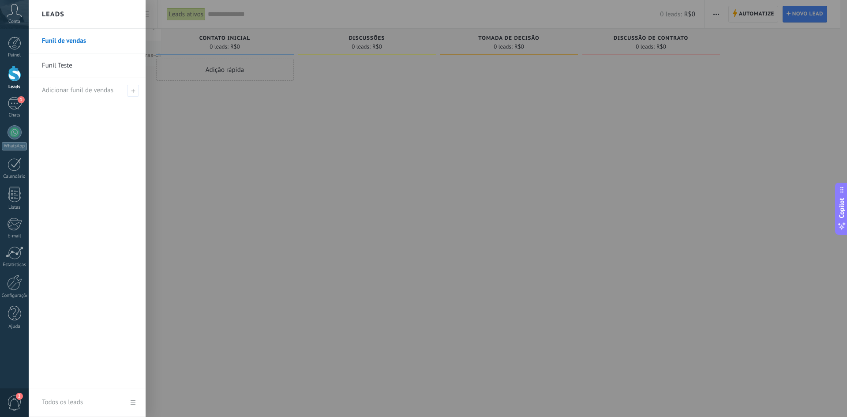
click at [72, 64] on link "Funil Teste" at bounding box center [89, 65] width 95 height 25
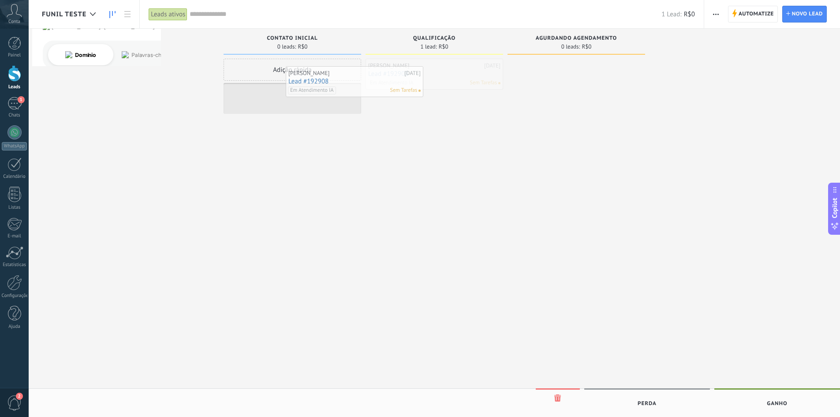
drag, startPoint x: 430, startPoint y: 70, endPoint x: 321, endPoint y: 76, distance: 109.1
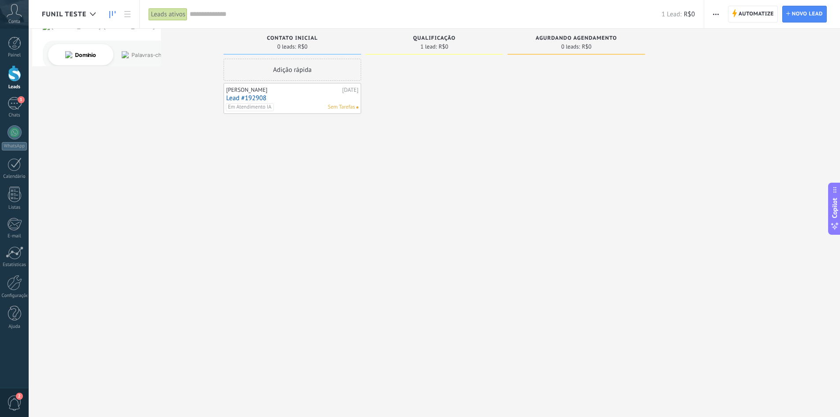
click at [335, 206] on div "Adição rápida Gabriel 10/09/2025 Lead #192908 Em Atendimento IA Sem Tarefas" at bounding box center [293, 210] width 138 height 302
click at [537, 38] on span "AGURDANDO AGENDAMENTO" at bounding box center [577, 38] width 82 height 6
click at [536, 38] on span "AGURDANDO AGENDAMENTO" at bounding box center [577, 38] width 82 height 6
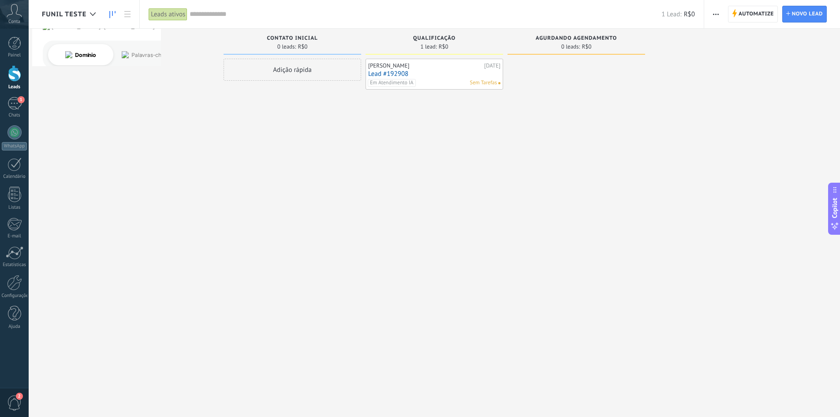
click at [540, 38] on span "AGURDANDO AGENDAMENTO" at bounding box center [577, 38] width 82 height 6
click at [537, 38] on span "AGURDANDO AGENDAMENTO" at bounding box center [577, 38] width 82 height 6
click at [540, 38] on span "AGURDANDO AGENDAMENTO" at bounding box center [577, 38] width 82 height 6
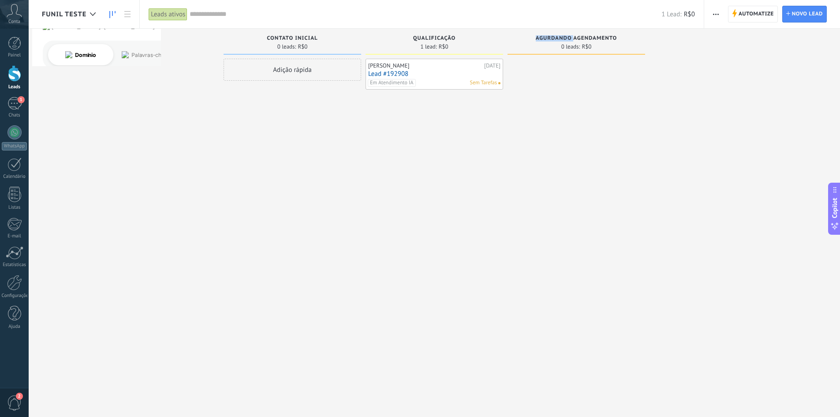
click at [540, 38] on span "AGURDANDO AGENDAMENTO" at bounding box center [577, 38] width 82 height 6
click at [539, 38] on span "AGURDANDO AGENDAMENTO" at bounding box center [577, 38] width 82 height 6
drag, startPoint x: 617, startPoint y: 38, endPoint x: 544, endPoint y: 37, distance: 73.7
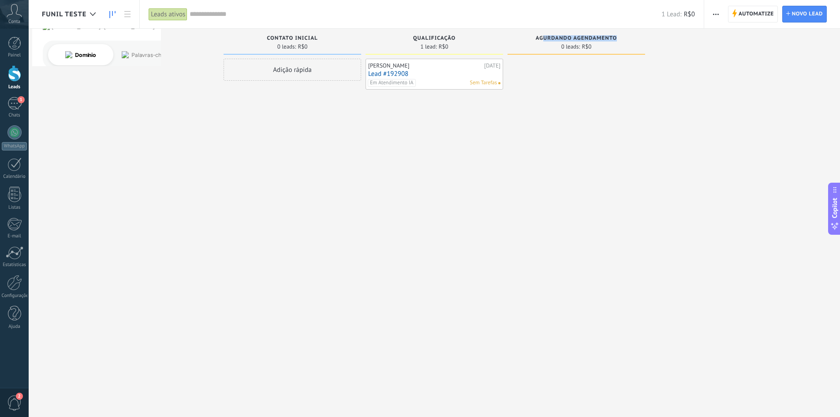
click at [544, 37] on span "AGURDANDO AGENDAMENTO" at bounding box center [577, 38] width 82 height 6
click at [547, 152] on div at bounding box center [577, 210] width 138 height 302
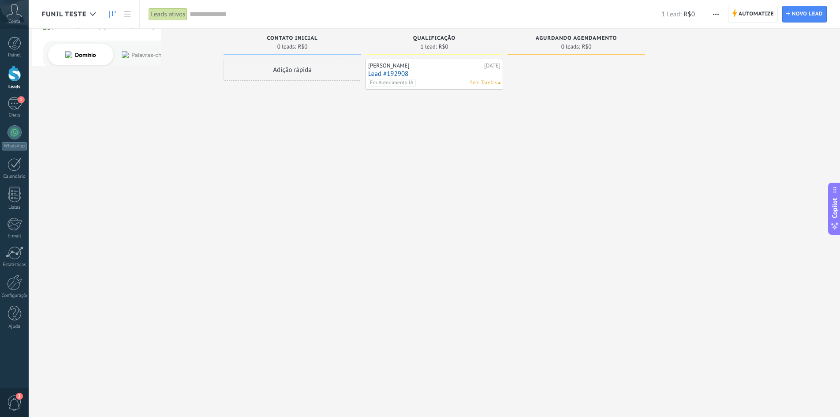
click at [574, 37] on span "AGURDANDO AGENDAMENTO" at bounding box center [577, 38] width 82 height 6
click at [567, 39] on span "AGURDANDO AGENDAMENTO" at bounding box center [577, 38] width 82 height 6
click at [575, 39] on span "AGURDANDO AGENDAMENTO" at bounding box center [577, 38] width 82 height 6
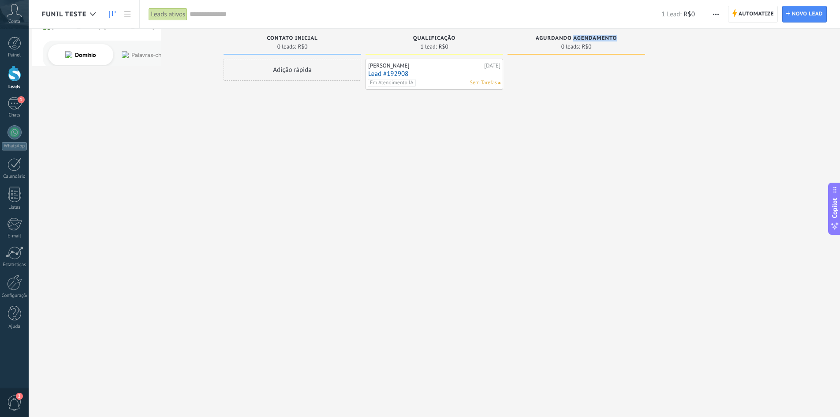
click at [575, 39] on span "AGURDANDO AGENDAMENTO" at bounding box center [577, 38] width 82 height 6
click at [563, 40] on span "AGURDANDO AGENDAMENTO" at bounding box center [577, 38] width 82 height 6
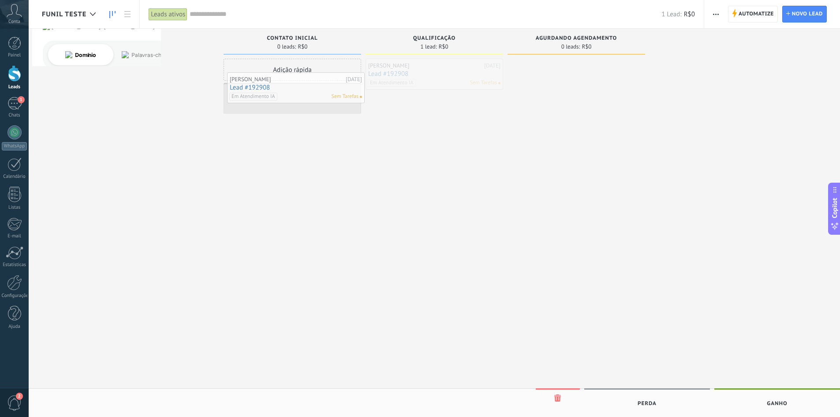
drag, startPoint x: 426, startPoint y: 71, endPoint x: 287, endPoint y: 85, distance: 139.6
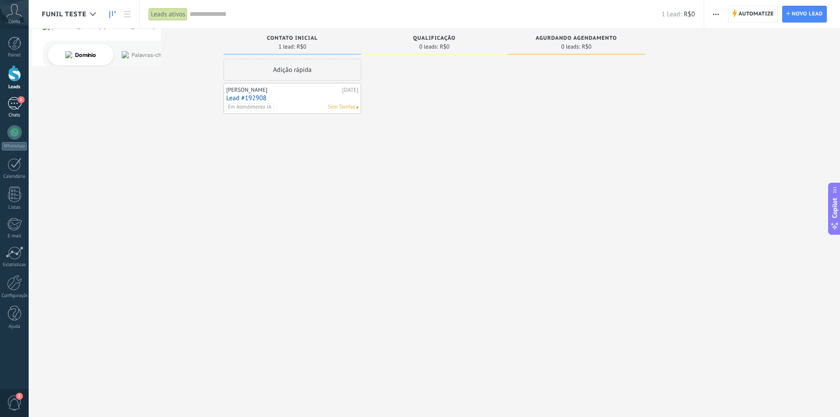
click at [8, 102] on div "1" at bounding box center [15, 103] width 14 height 13
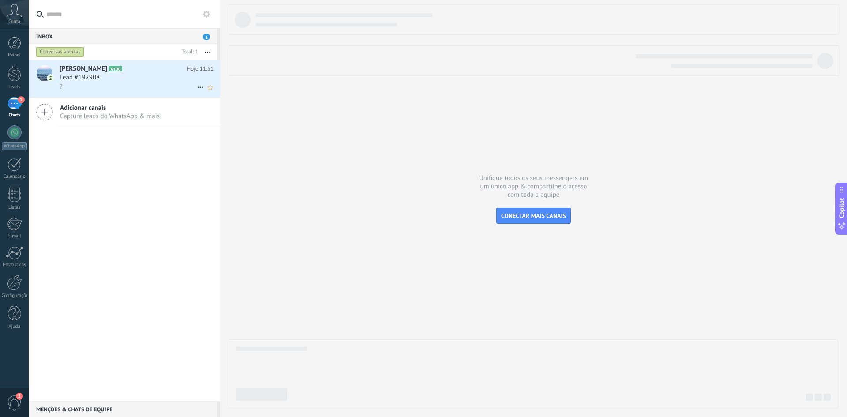
click at [111, 81] on div "Lead #192908" at bounding box center [137, 77] width 154 height 9
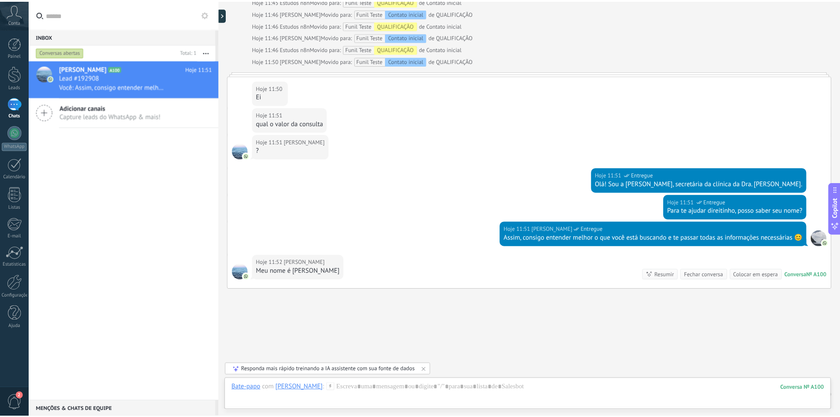
scroll to position [1197, 0]
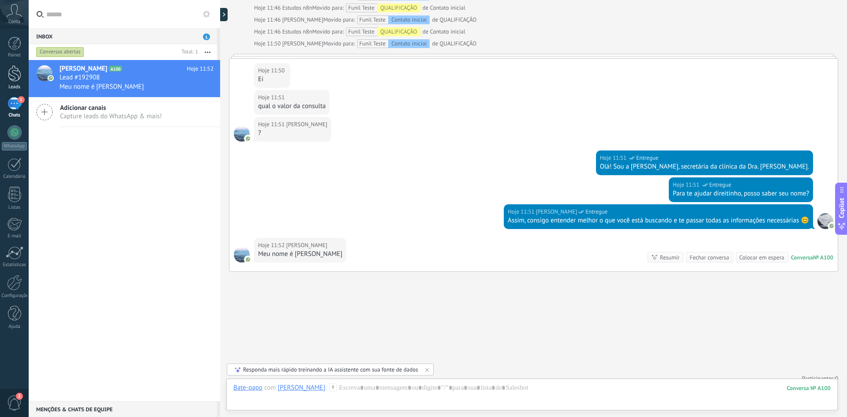
click at [11, 79] on div at bounding box center [14, 73] width 13 height 16
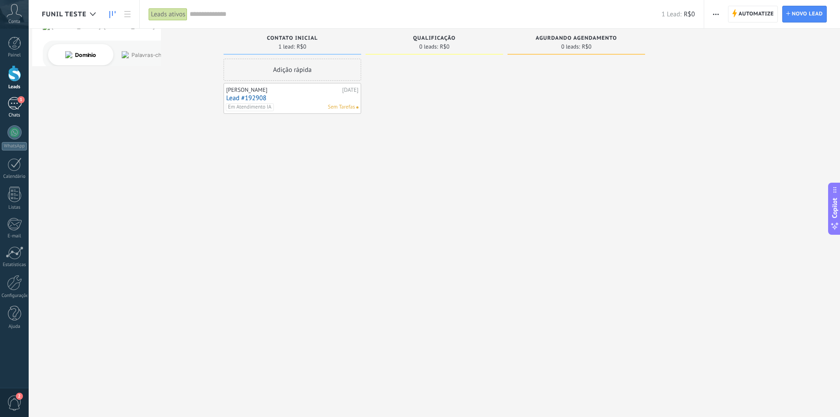
click at [19, 106] on div "1" at bounding box center [15, 103] width 14 height 13
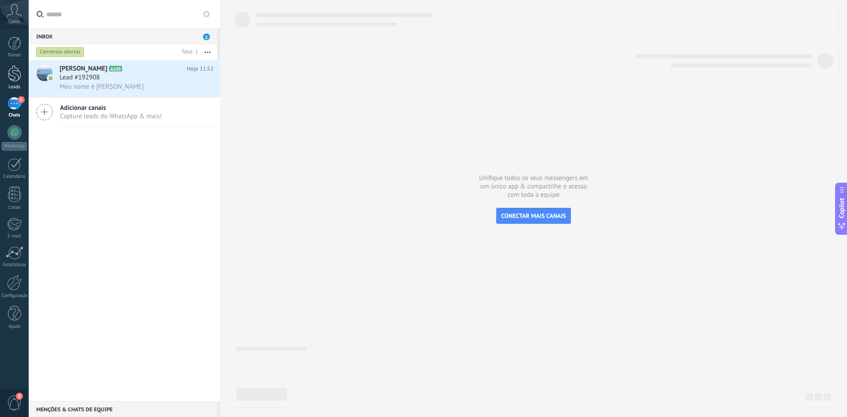
click at [15, 79] on div at bounding box center [14, 73] width 13 height 16
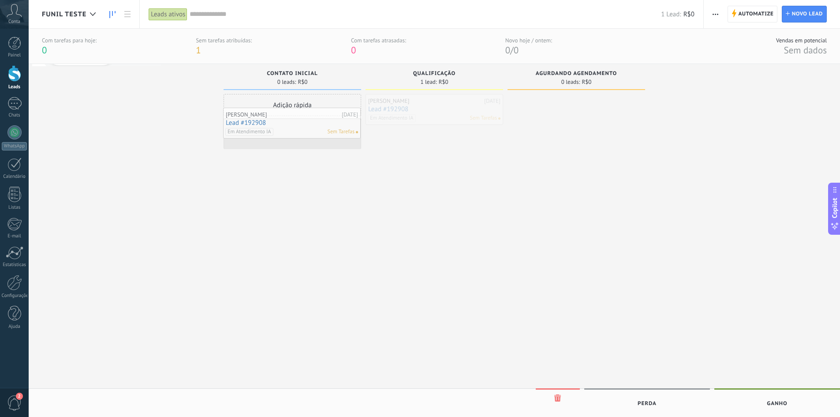
drag, startPoint x: 435, startPoint y: 102, endPoint x: 292, endPoint y: 116, distance: 143.2
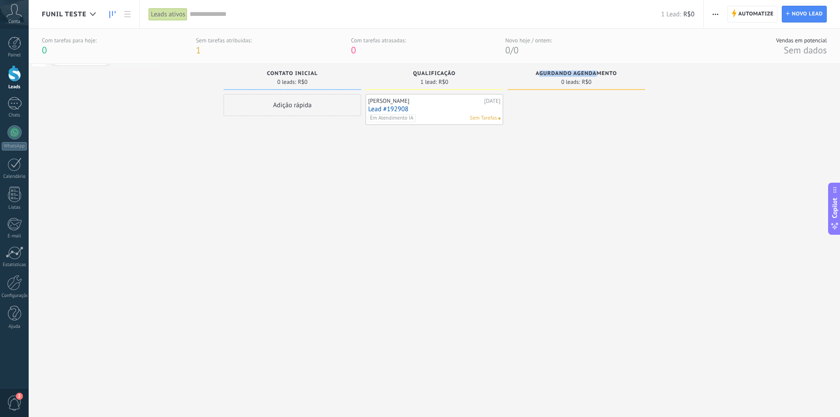
drag, startPoint x: 538, startPoint y: 73, endPoint x: 598, endPoint y: 73, distance: 60.4
click at [598, 73] on span "AGURDANDO AGENDAMENTO" at bounding box center [577, 74] width 82 height 6
click at [599, 73] on span "AGURDANDO AGENDAMENTO" at bounding box center [577, 74] width 82 height 6
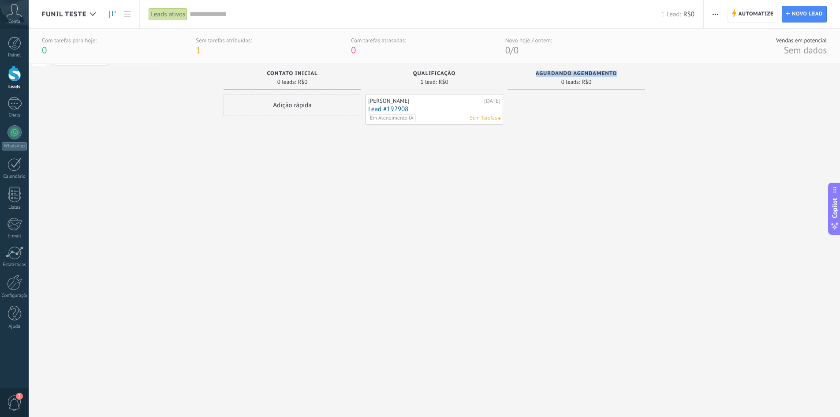
click at [599, 73] on span "AGURDANDO AGENDAMENTO" at bounding box center [577, 74] width 82 height 6
click at [538, 73] on span "AGURDANDO AGENDAMENTO" at bounding box center [577, 74] width 82 height 6
click at [544, 110] on div at bounding box center [577, 230] width 138 height 273
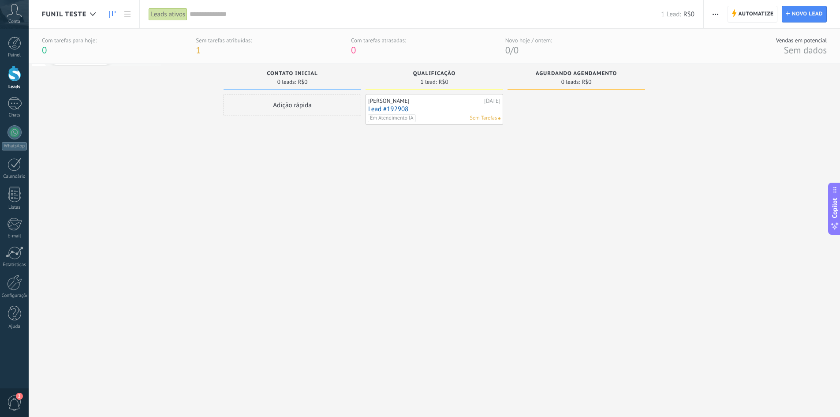
click at [537, 73] on span "AGURDANDO AGENDAMENTO" at bounding box center [577, 74] width 82 height 6
drag, startPoint x: 616, startPoint y: 73, endPoint x: 534, endPoint y: 75, distance: 82.1
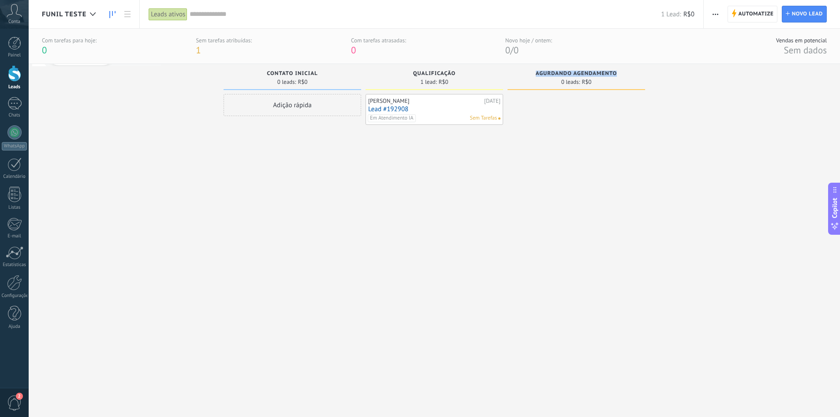
click at [534, 75] on div "AGURDANDO AGENDAMENTO" at bounding box center [576, 75] width 129 height 8
click at [536, 75] on span "AGURDANDO AGENDAMENTO" at bounding box center [577, 74] width 82 height 6
click at [540, 73] on span "AGURDANDO AGENDAMENTO" at bounding box center [577, 74] width 82 height 6
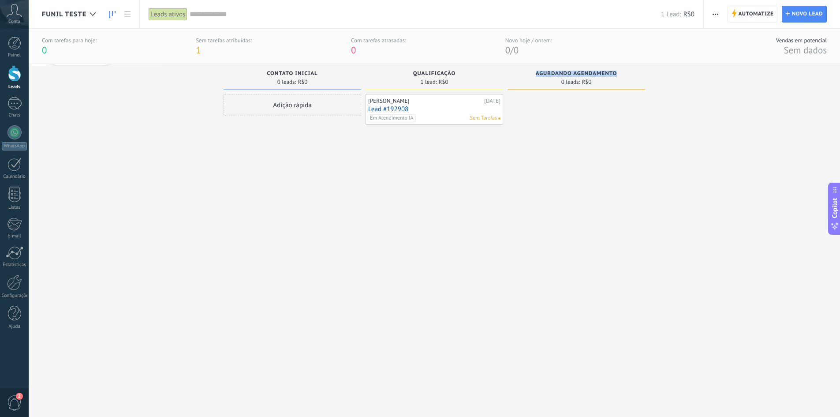
click at [540, 73] on span "AGURDANDO AGENDAMENTO" at bounding box center [577, 74] width 82 height 6
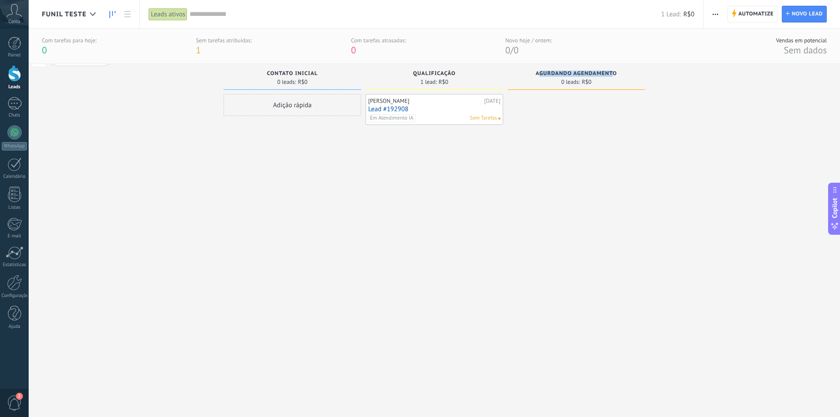
drag, startPoint x: 538, startPoint y: 74, endPoint x: 615, endPoint y: 73, distance: 77.2
click at [615, 73] on span "AGURDANDO AGENDAMENTO" at bounding box center [577, 74] width 82 height 6
click at [612, 73] on span "AGURDANDO AGENDAMENTO" at bounding box center [577, 74] width 82 height 6
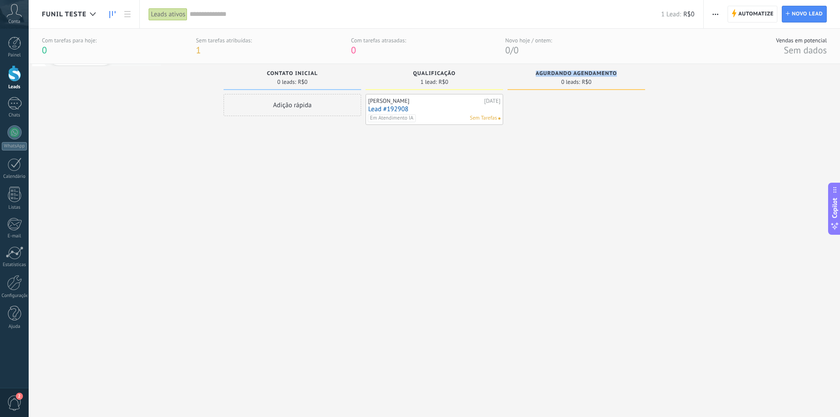
click at [612, 73] on span "AGURDANDO AGENDAMENTO" at bounding box center [577, 74] width 82 height 6
drag, startPoint x: 536, startPoint y: 72, endPoint x: 619, endPoint y: 72, distance: 82.5
click at [619, 72] on div "AGURDANDO AGENDAMENTO" at bounding box center [576, 75] width 129 height 8
click at [615, 72] on span "AGURDANDO AGENDAMENTO" at bounding box center [577, 74] width 82 height 6
click at [606, 73] on span "AGURDANDO AGENDAMENTO" at bounding box center [577, 74] width 82 height 6
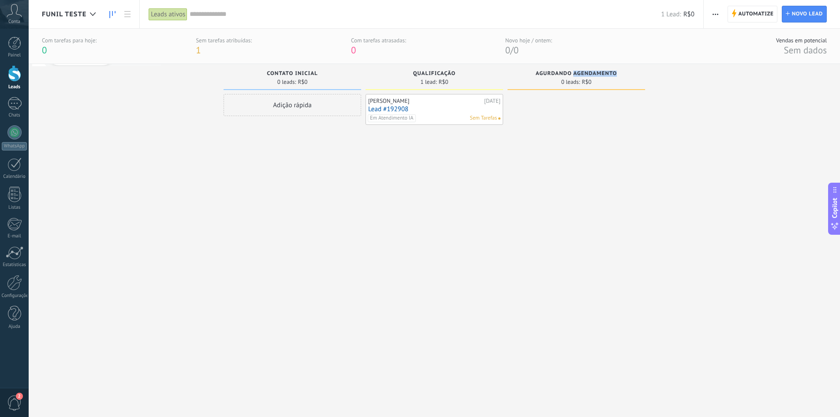
click at [606, 73] on span "AGURDANDO AGENDAMENTO" at bounding box center [577, 74] width 82 height 6
click at [591, 74] on span "AGURDANDO AGENDAMENTO" at bounding box center [577, 74] width 82 height 6
click at [718, 17] on span "button" at bounding box center [716, 14] width 6 height 17
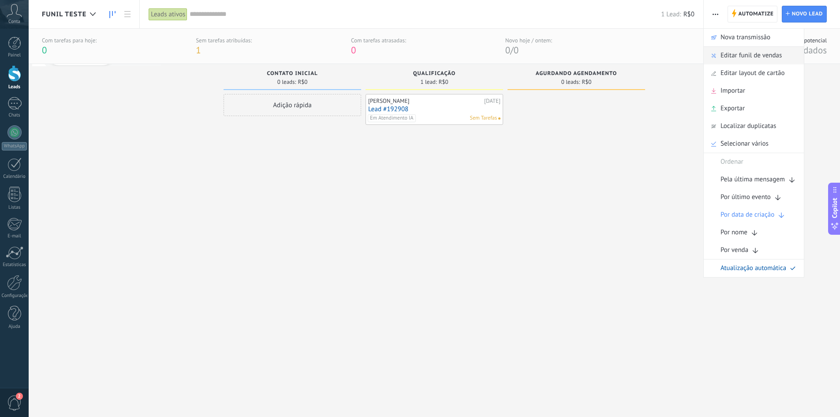
click at [723, 53] on span "Editar funil de vendas" at bounding box center [751, 56] width 61 height 18
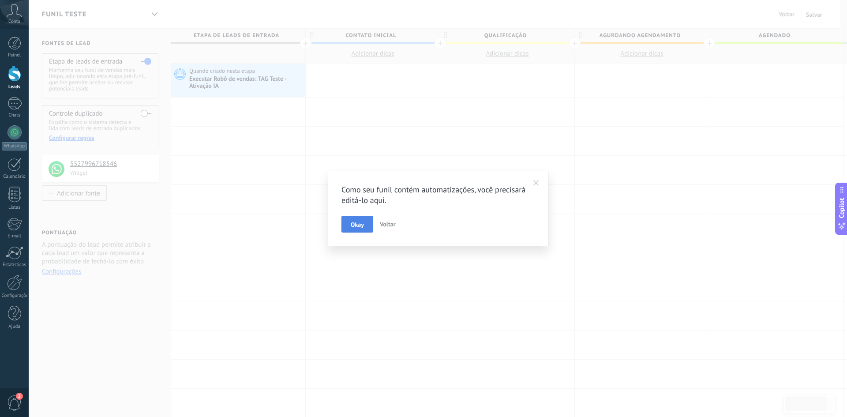
click at [350, 221] on button "Okay" at bounding box center [357, 224] width 32 height 17
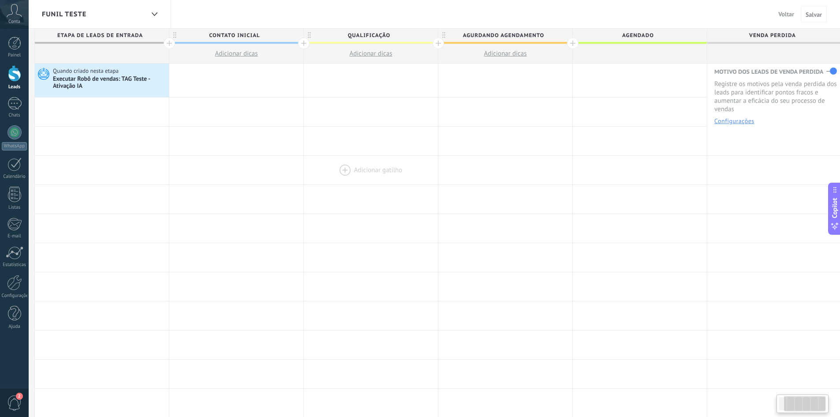
scroll to position [0, 138]
drag, startPoint x: 510, startPoint y: 140, endPoint x: 354, endPoint y: 158, distance: 156.3
click at [354, 158] on div "**********" at bounding box center [436, 372] width 807 height 616
click at [781, 18] on span "Voltar" at bounding box center [787, 14] width 16 height 8
